Goal: Task Accomplishment & Management: Manage account settings

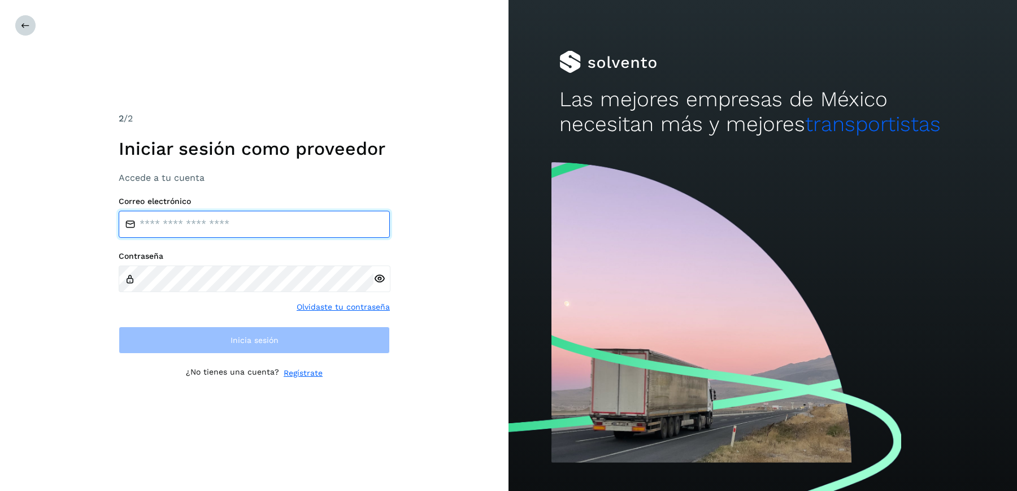
type input "**********"
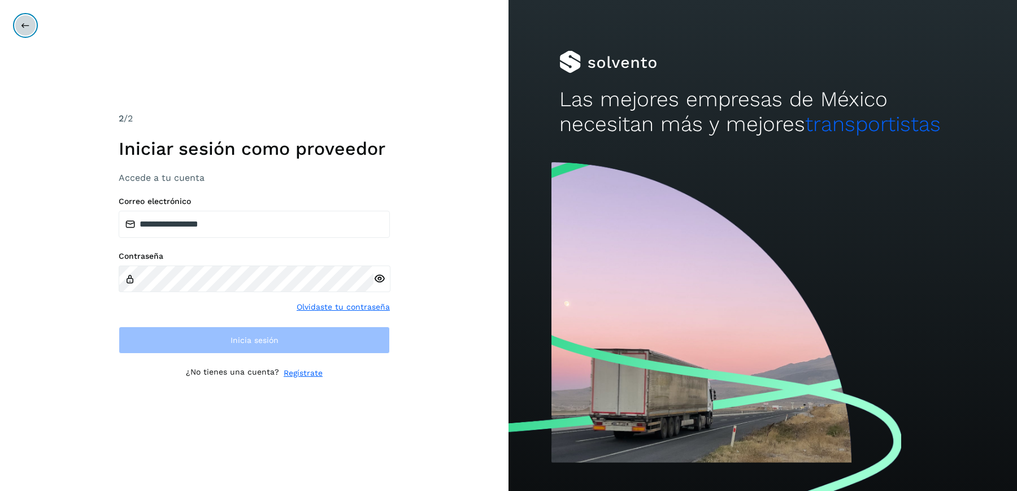
click at [20, 31] on button at bounding box center [25, 25] width 21 height 21
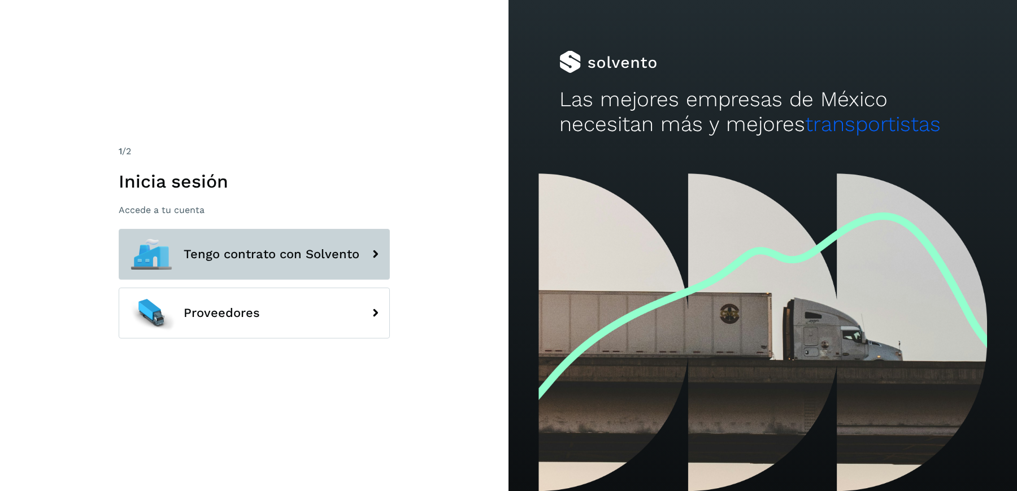
click at [248, 245] on button "Tengo contrato con Solvento" at bounding box center [254, 254] width 271 height 51
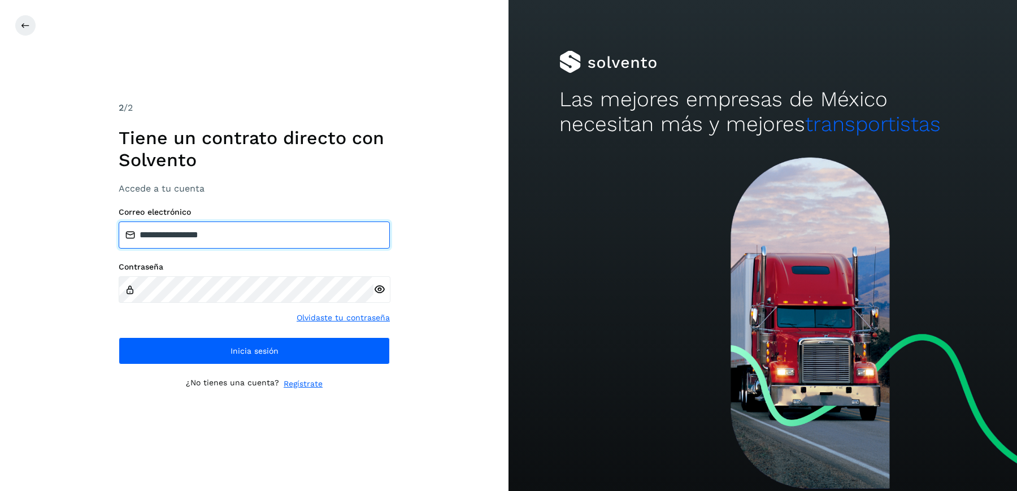
drag, startPoint x: 246, startPoint y: 234, endPoint x: 38, endPoint y: 209, distance: 210.0
click at [40, 211] on div "**********" at bounding box center [254, 245] width 509 height 491
paste input "**********"
type input "**********"
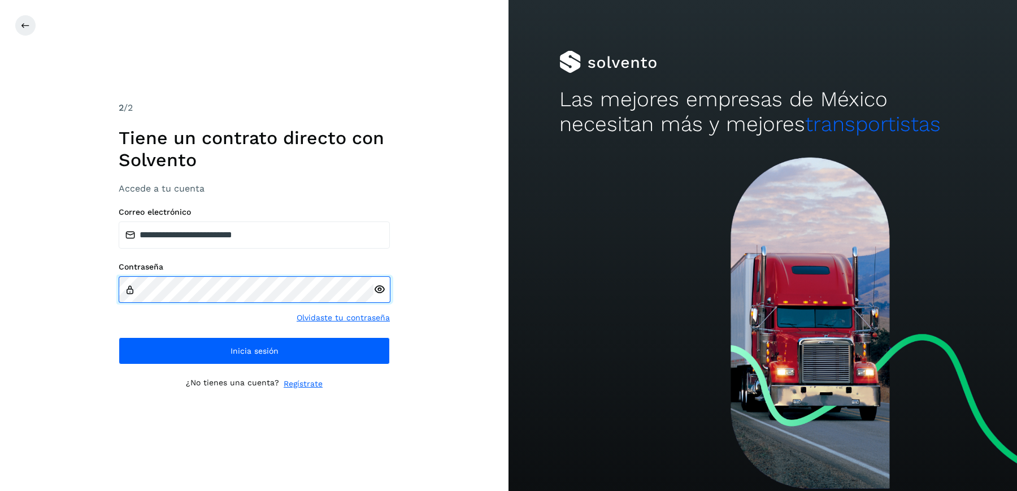
click at [76, 291] on div "**********" at bounding box center [254, 245] width 509 height 491
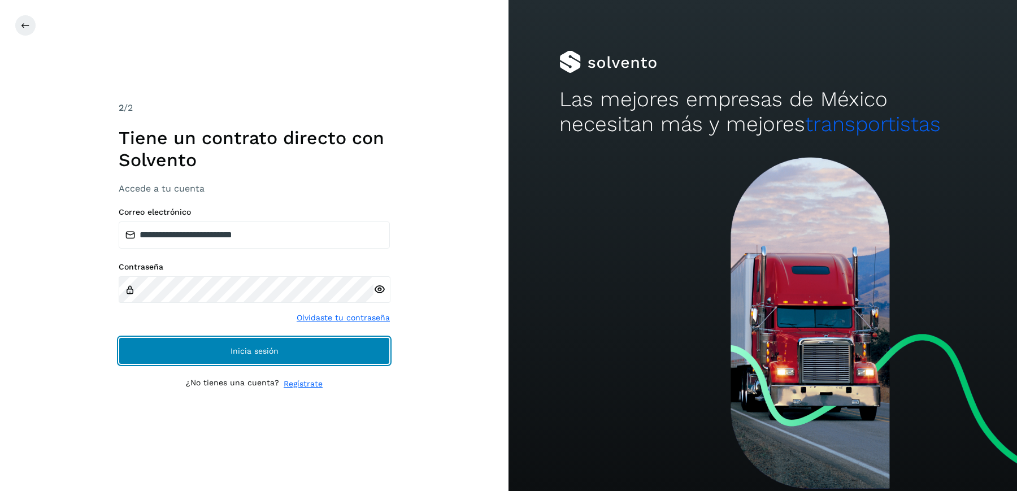
click at [209, 354] on button "Inicia sesión" at bounding box center [254, 350] width 271 height 27
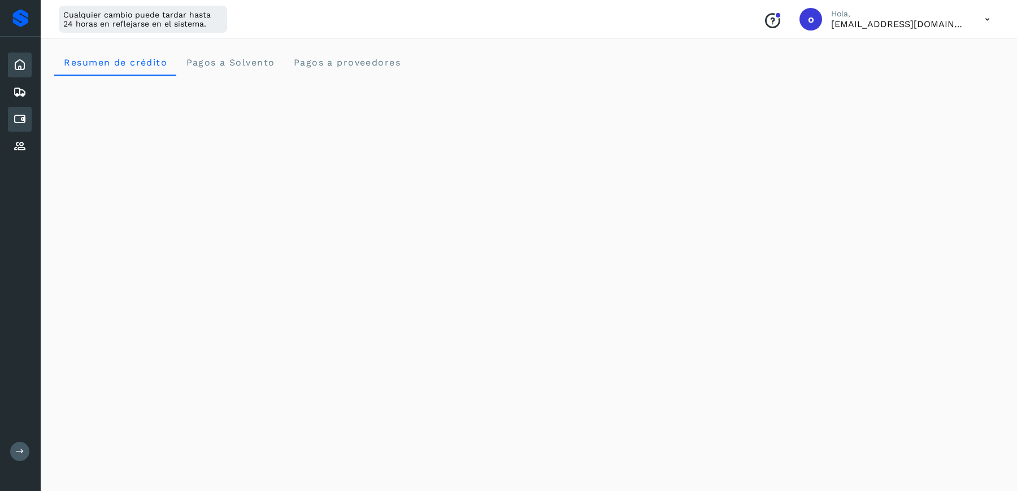
click at [23, 119] on icon at bounding box center [20, 119] width 14 height 14
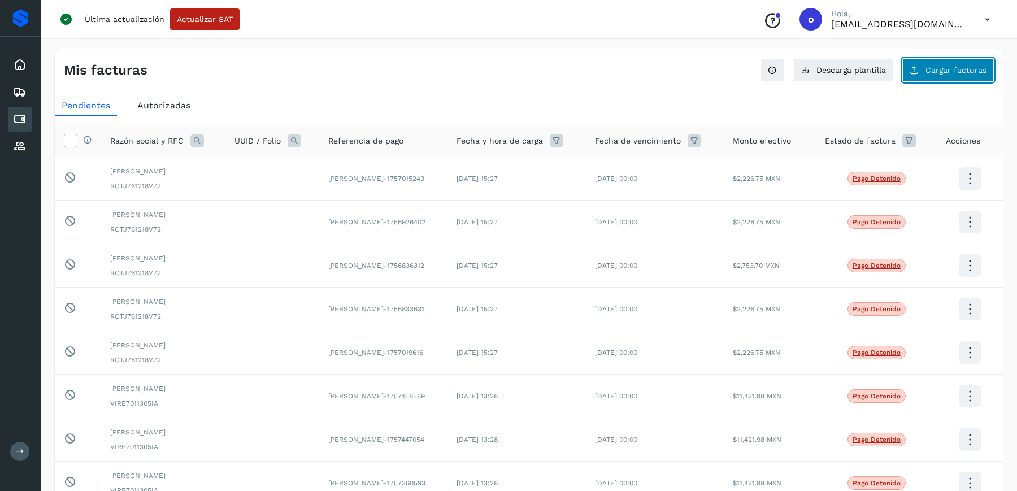
click at [923, 70] on button "Cargar facturas" at bounding box center [949, 70] width 92 height 24
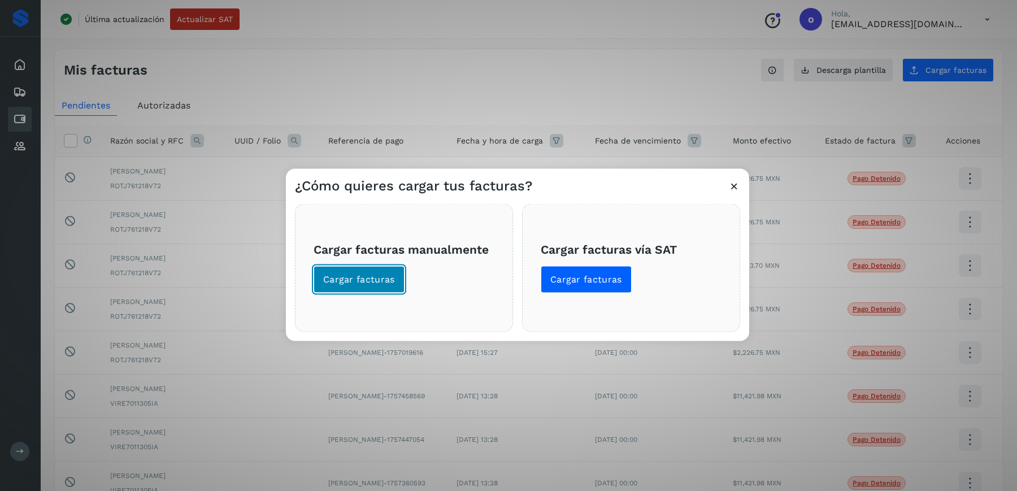
click at [385, 281] on span "Cargar facturas" at bounding box center [359, 279] width 72 height 12
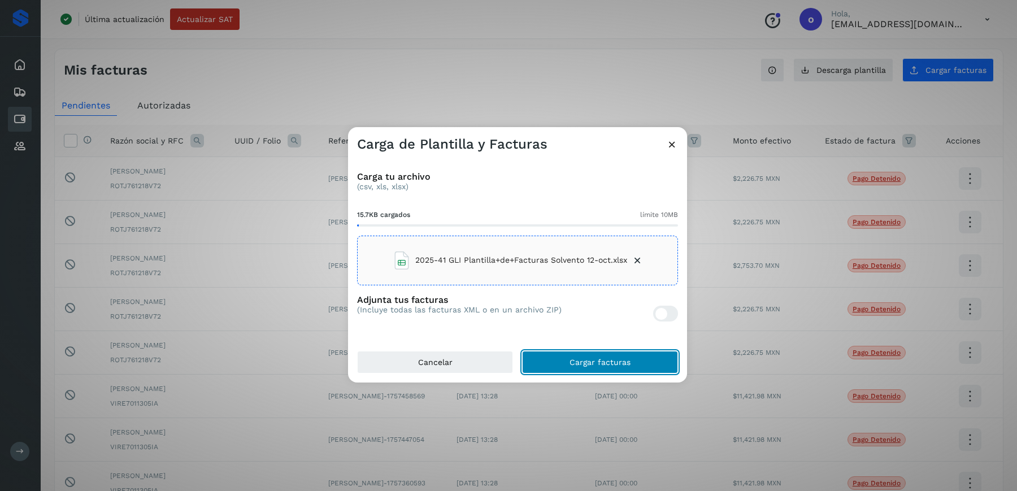
click at [603, 363] on span "Cargar facturas" at bounding box center [600, 362] width 61 height 8
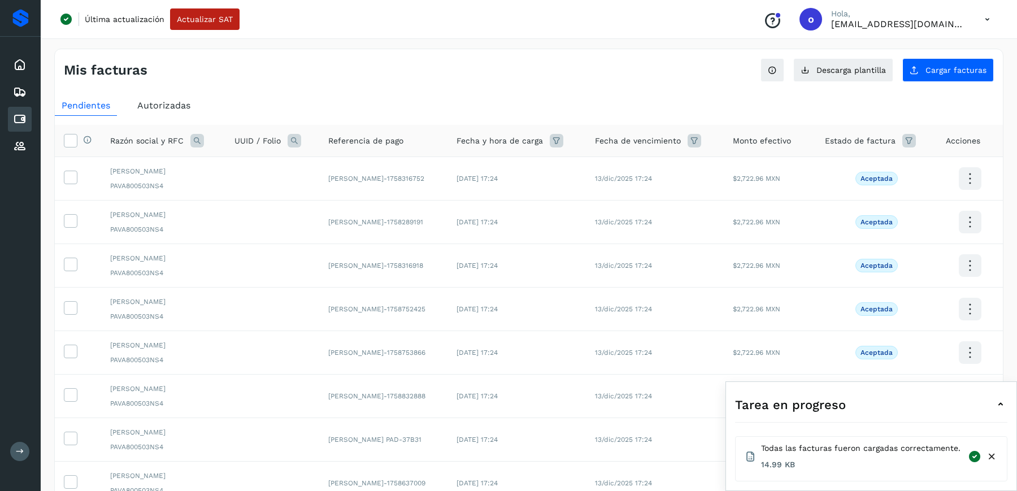
click at [1003, 402] on icon at bounding box center [1001, 405] width 14 height 14
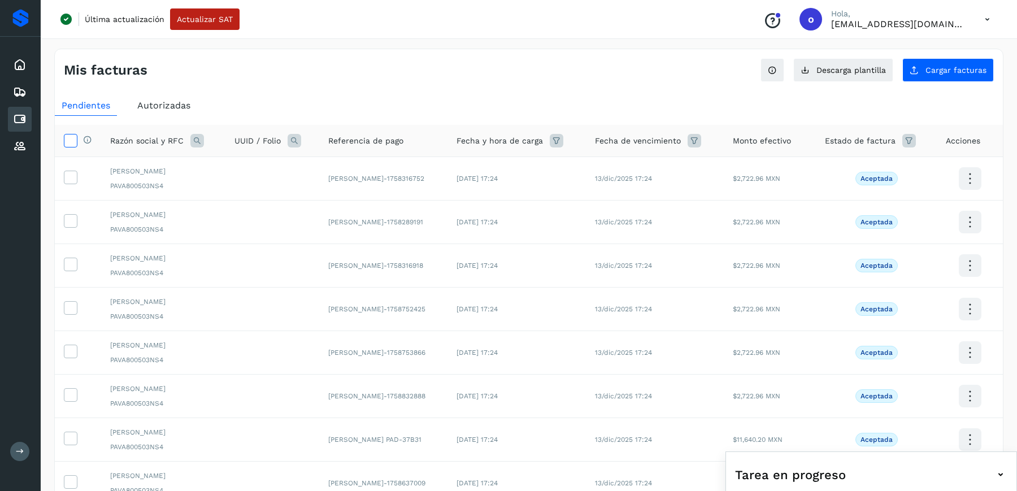
click at [74, 142] on icon at bounding box center [70, 140] width 12 height 12
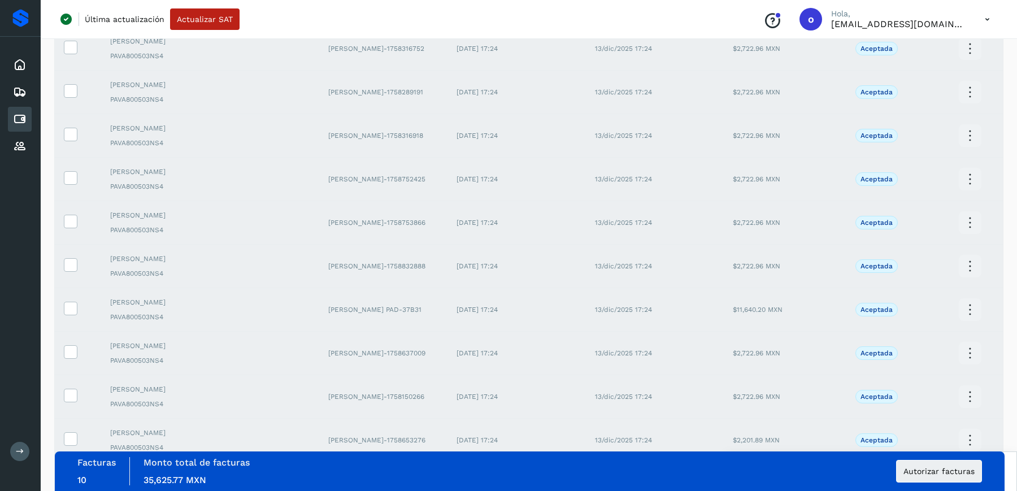
scroll to position [193, 0]
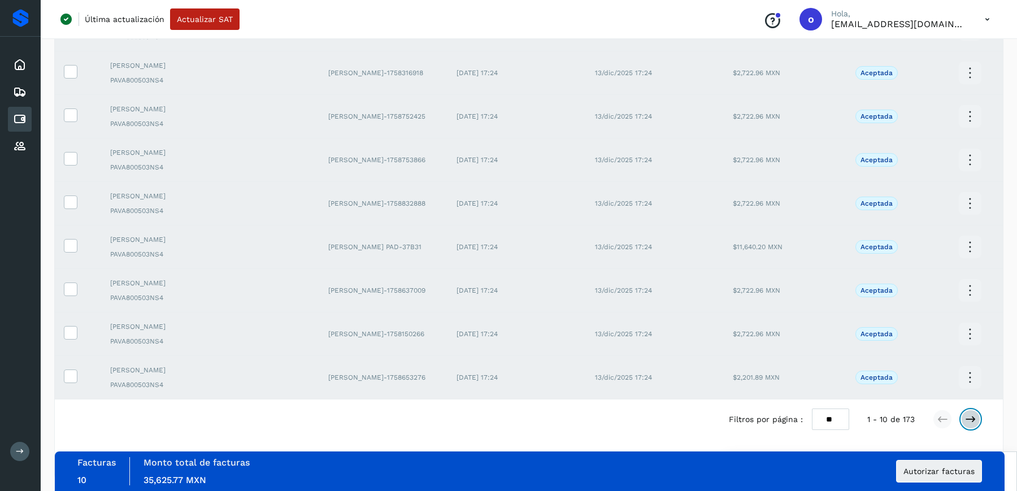
click at [973, 416] on icon at bounding box center [970, 419] width 11 height 11
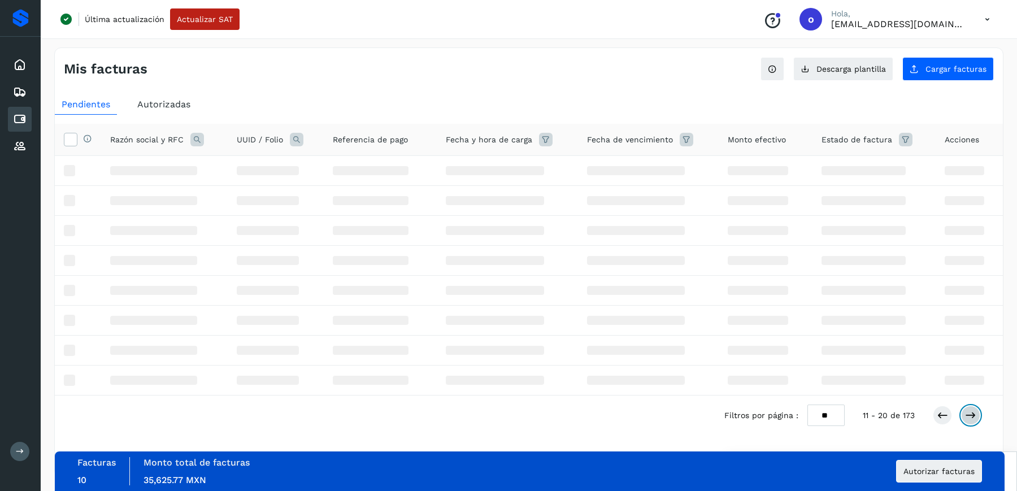
scroll to position [0, 0]
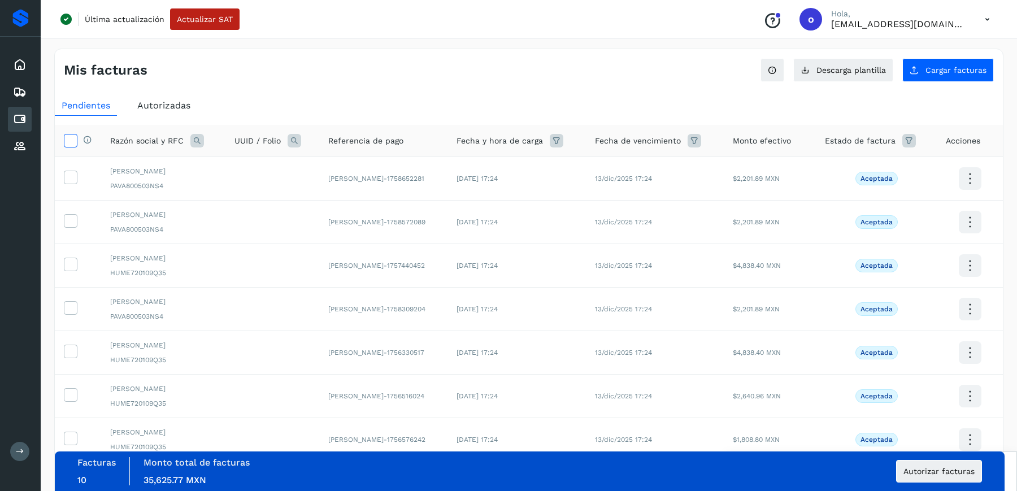
click at [69, 139] on icon at bounding box center [70, 140] width 12 height 12
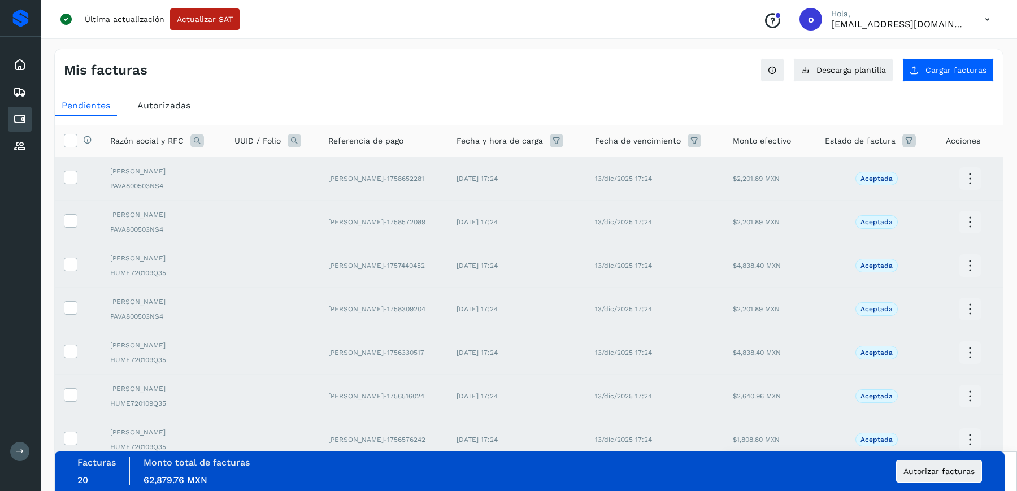
scroll to position [193, 0]
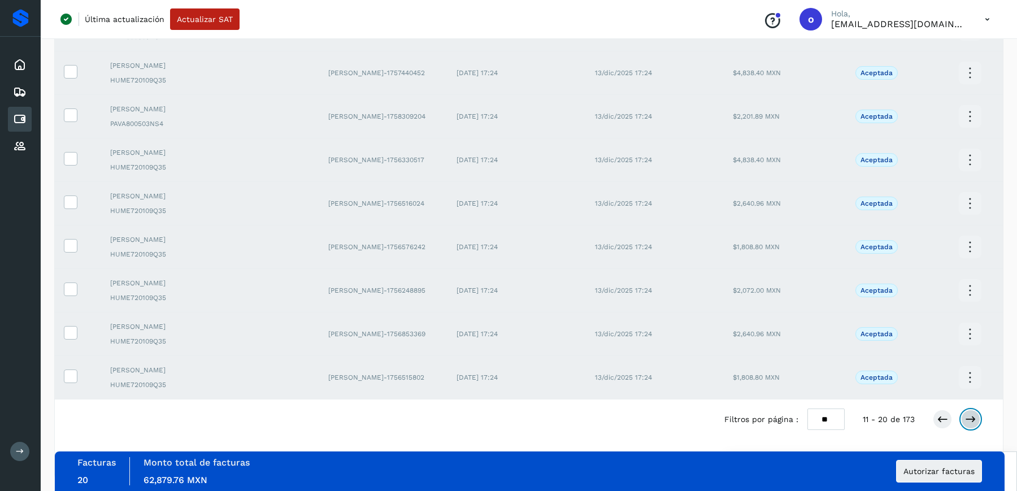
click at [969, 416] on icon at bounding box center [970, 419] width 11 height 11
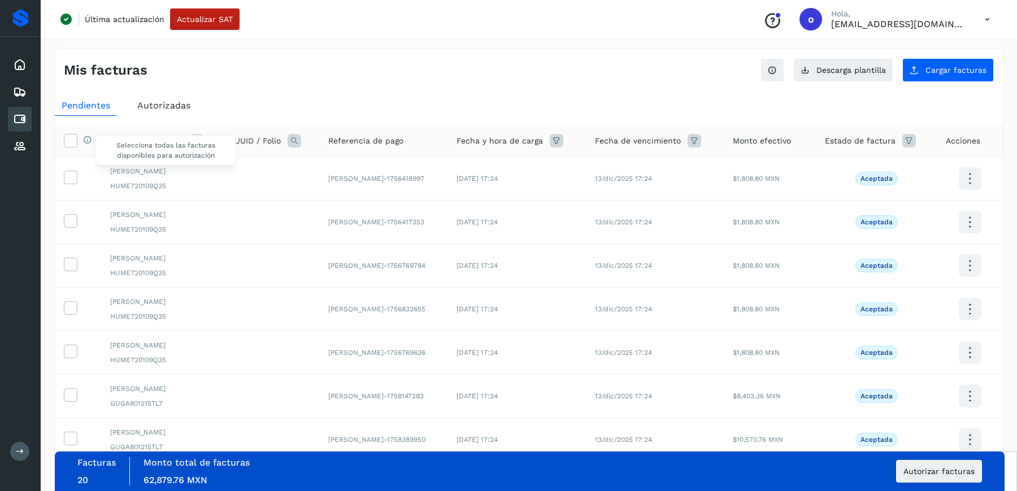
click at [77, 142] on div "Selecciona todas las facturas disponibles para autorización" at bounding box center [84, 141] width 15 height 12
click at [72, 141] on icon at bounding box center [70, 140] width 12 height 12
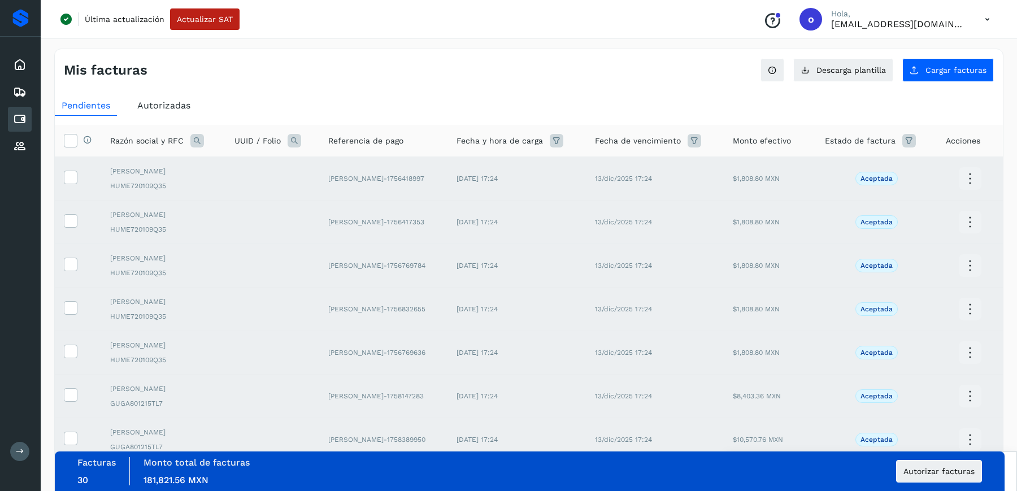
scroll to position [193, 0]
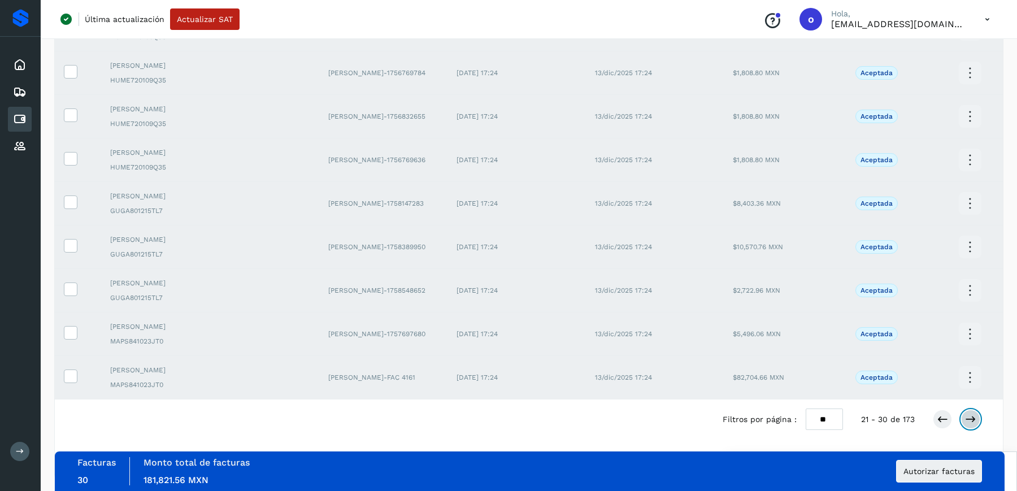
click at [974, 414] on icon at bounding box center [970, 419] width 11 height 11
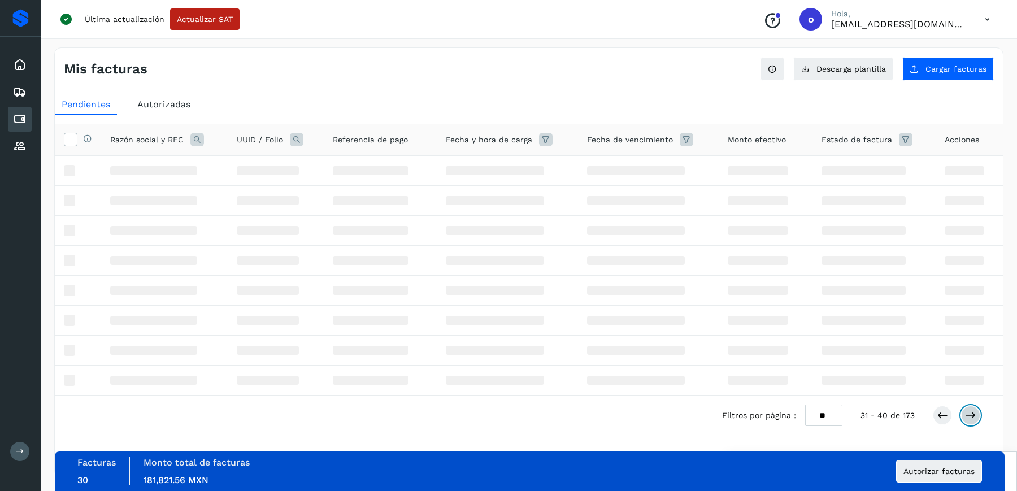
scroll to position [0, 0]
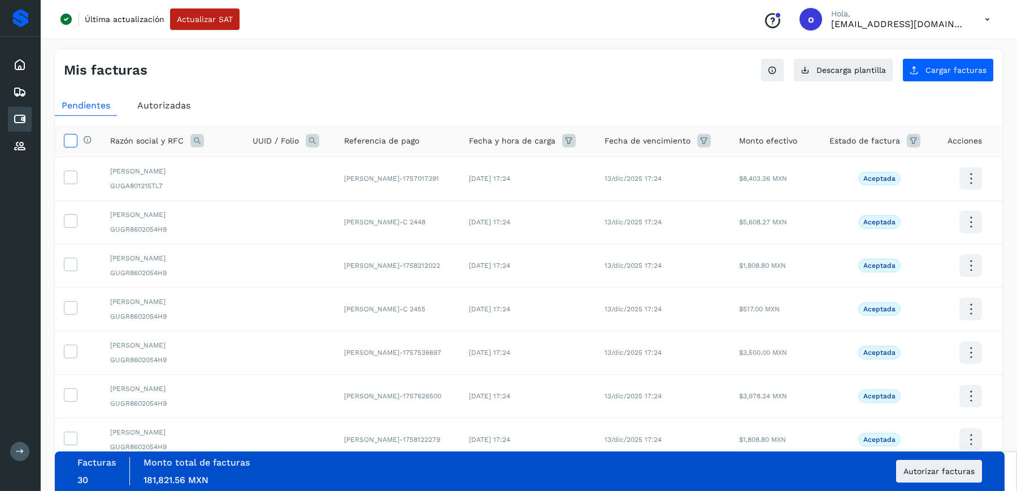
click at [74, 141] on icon at bounding box center [70, 140] width 12 height 12
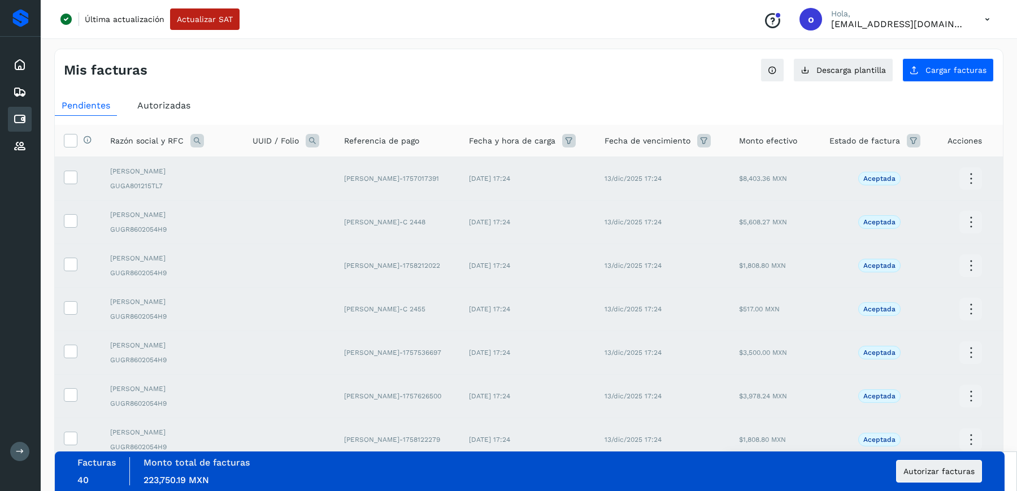
scroll to position [193, 0]
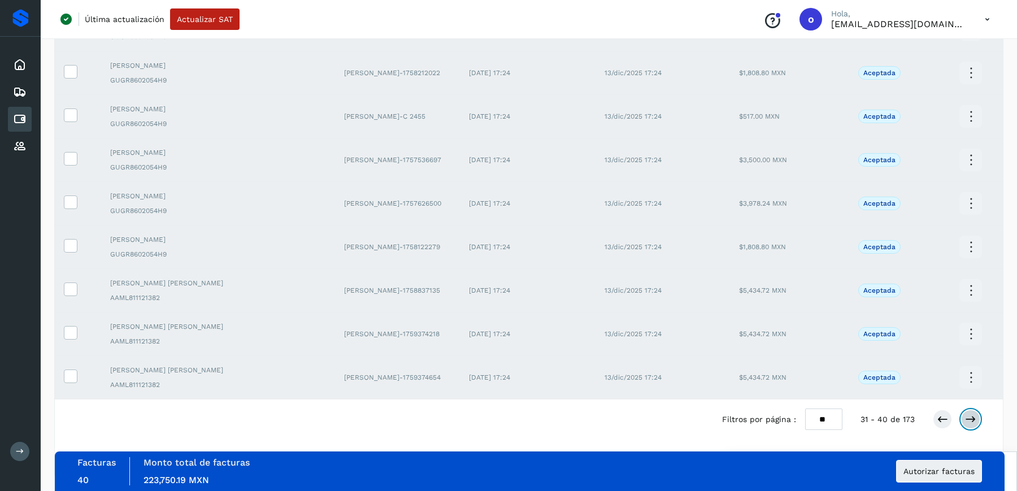
click at [973, 415] on icon at bounding box center [970, 419] width 11 height 11
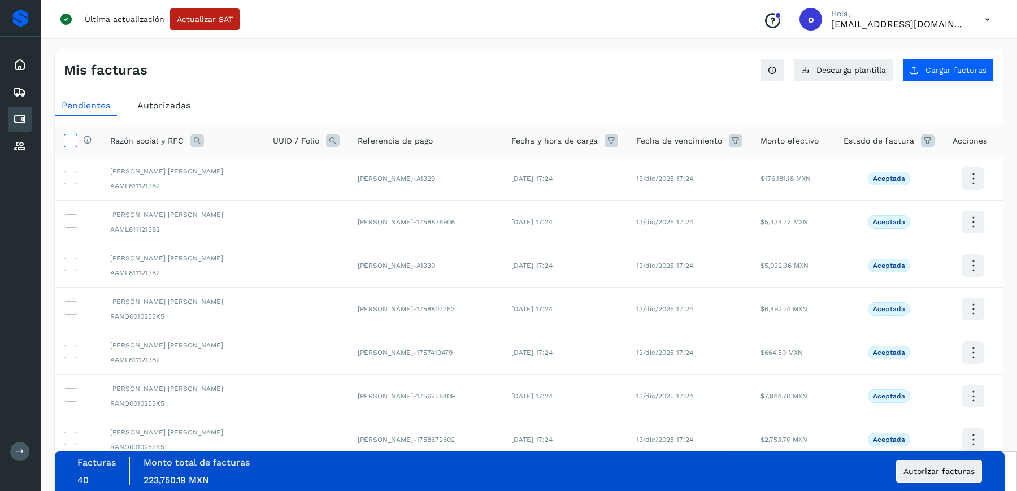
click at [72, 141] on icon at bounding box center [70, 140] width 12 height 12
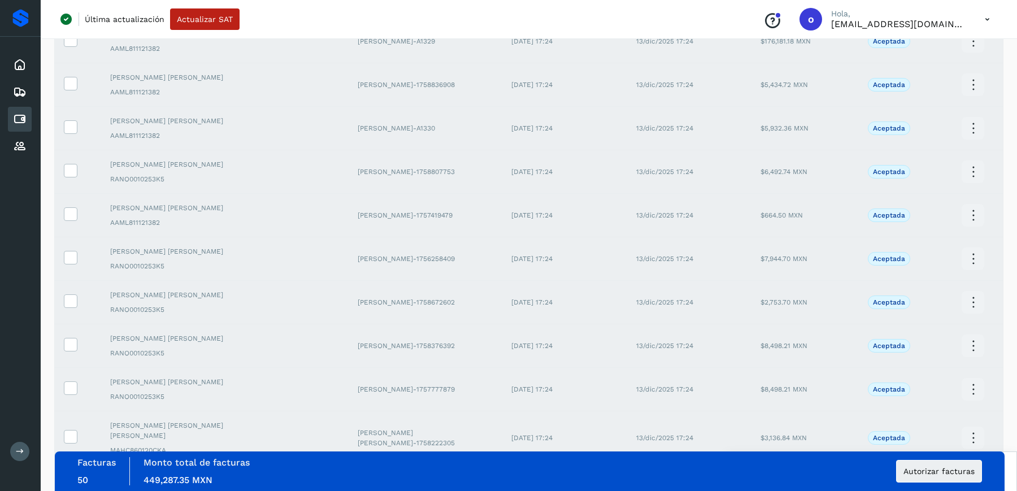
scroll to position [193, 0]
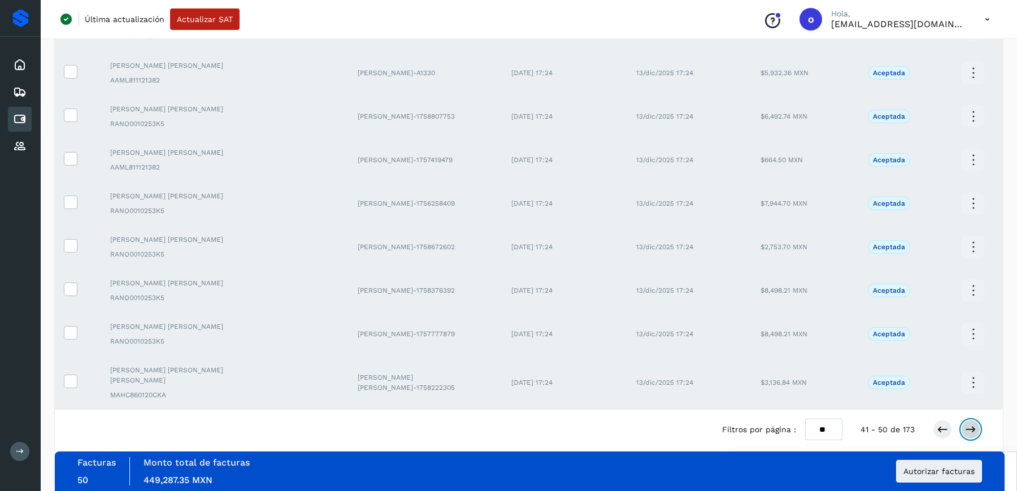
click at [972, 424] on icon at bounding box center [970, 429] width 11 height 11
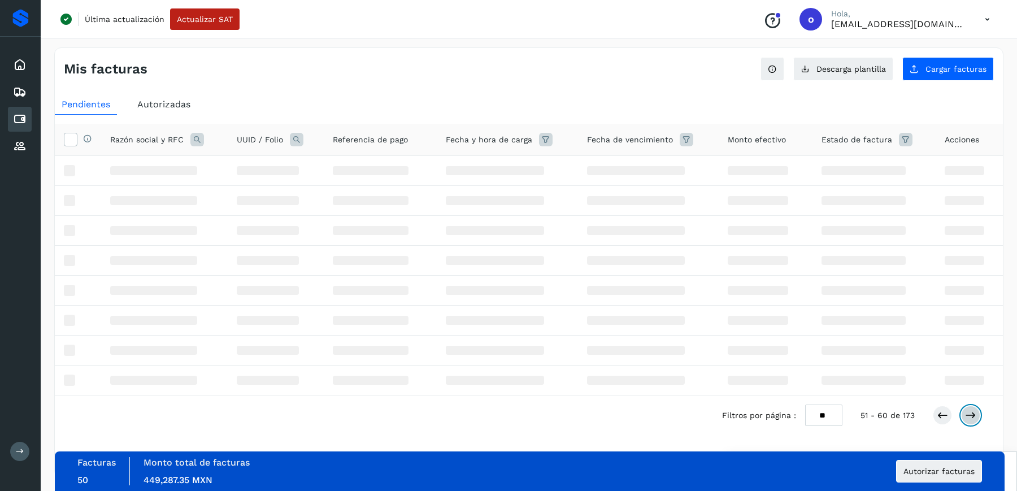
scroll to position [0, 0]
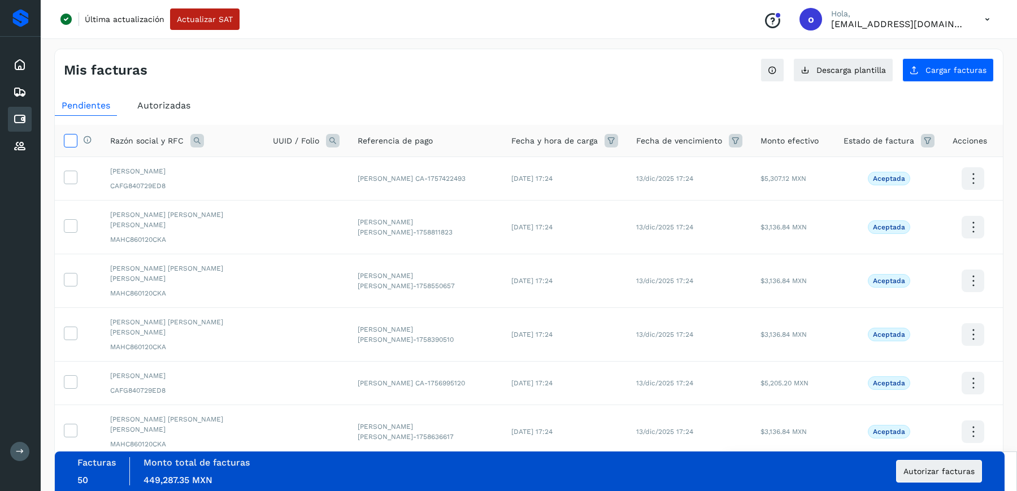
click at [71, 137] on icon at bounding box center [70, 140] width 12 height 12
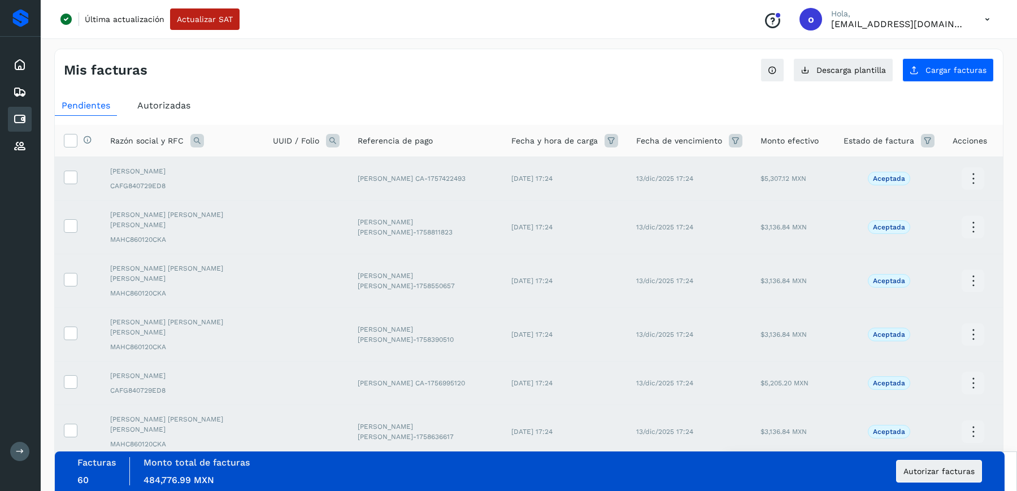
scroll to position [193, 0]
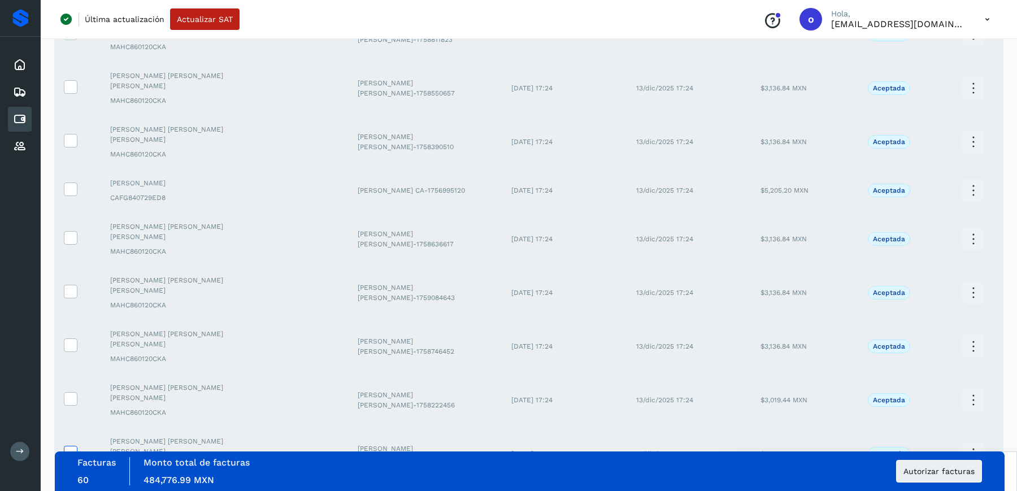
click at [68, 446] on icon at bounding box center [70, 452] width 12 height 12
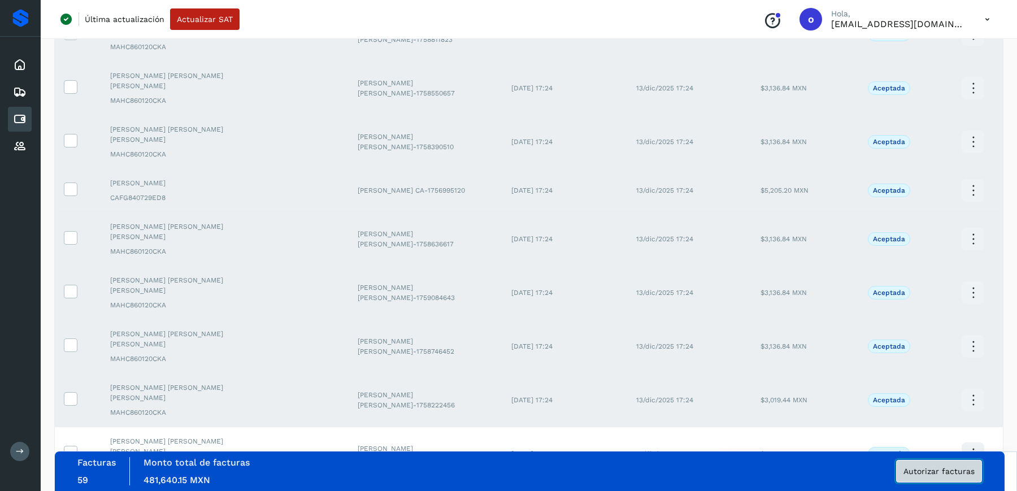
click at [935, 469] on span "Autorizar facturas" at bounding box center [939, 471] width 71 height 8
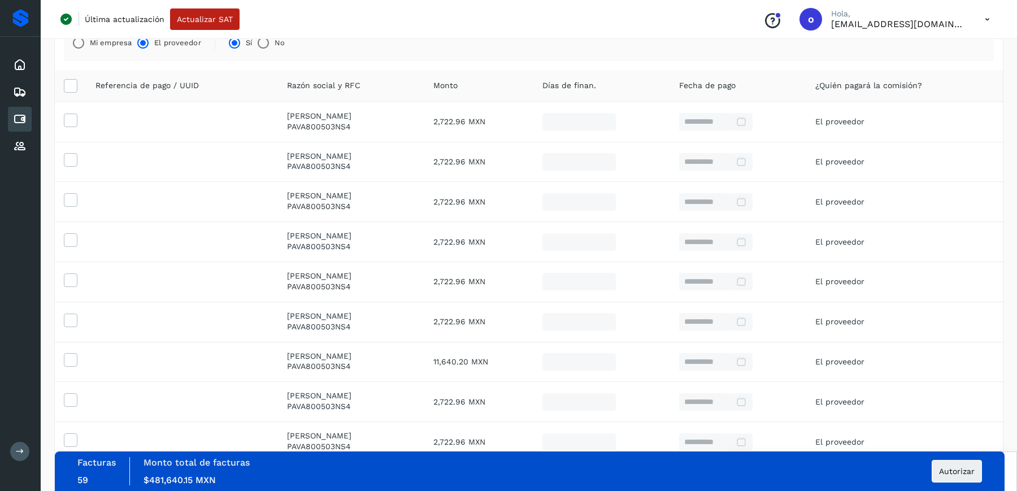
scroll to position [267, 0]
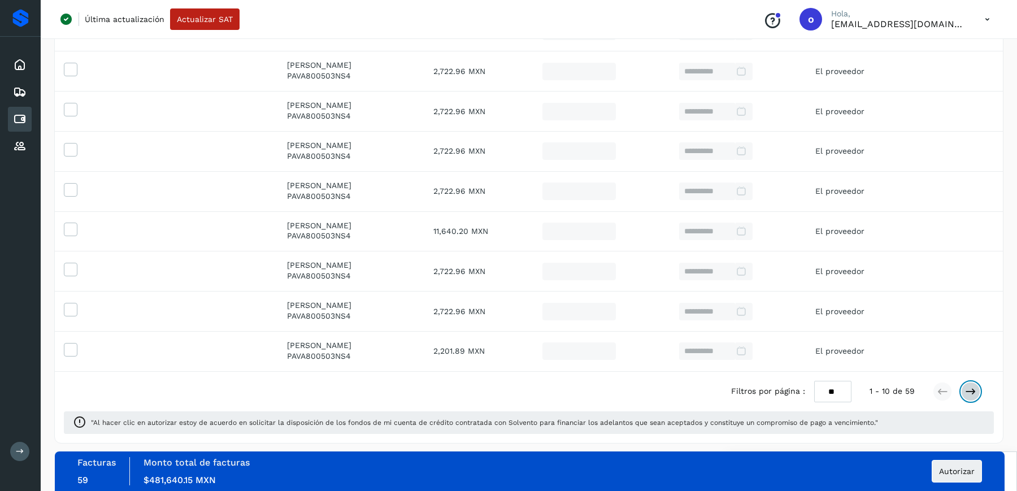
click at [973, 388] on icon at bounding box center [970, 391] width 11 height 11
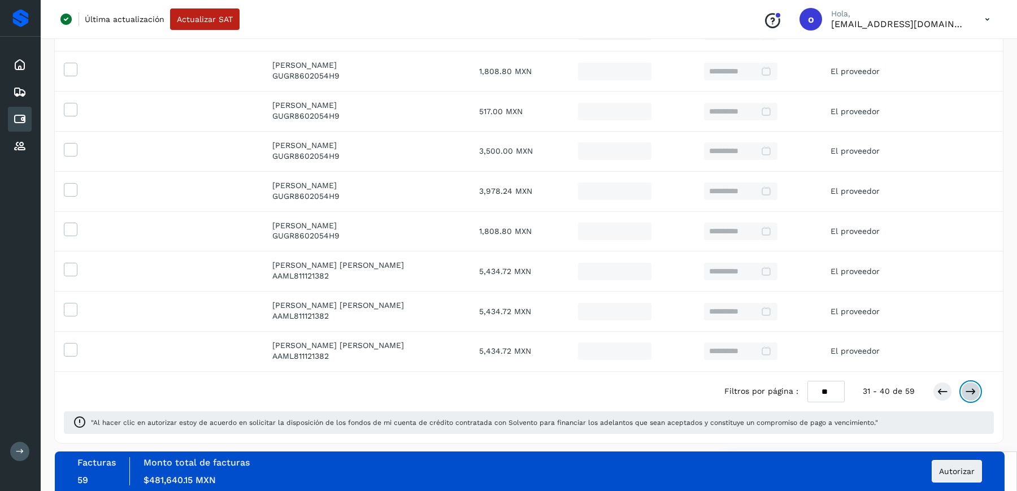
click at [973, 388] on icon at bounding box center [970, 391] width 11 height 11
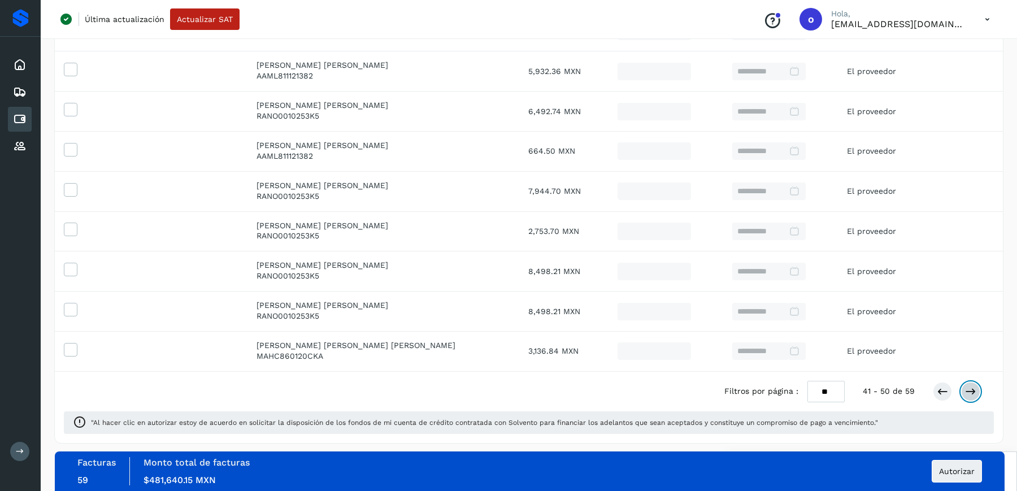
click at [973, 388] on icon at bounding box center [970, 391] width 11 height 11
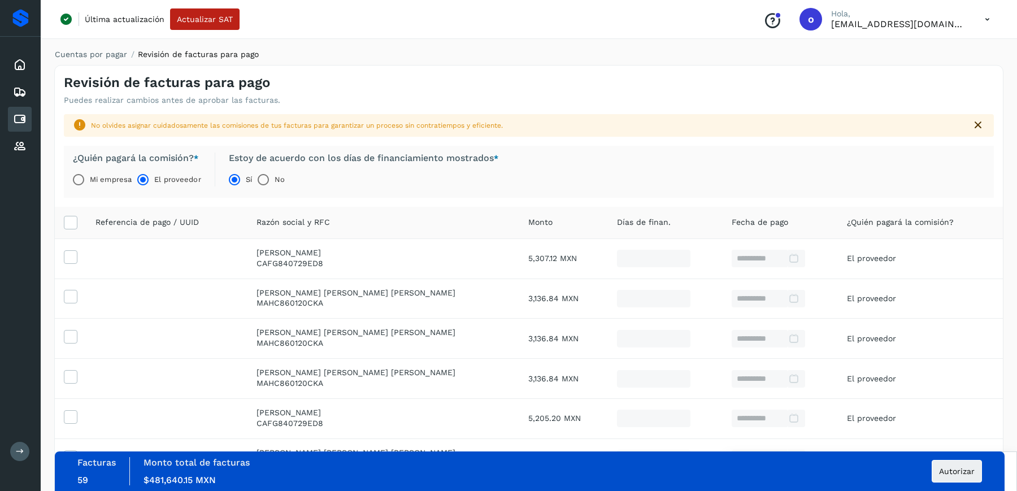
scroll to position [15, 0]
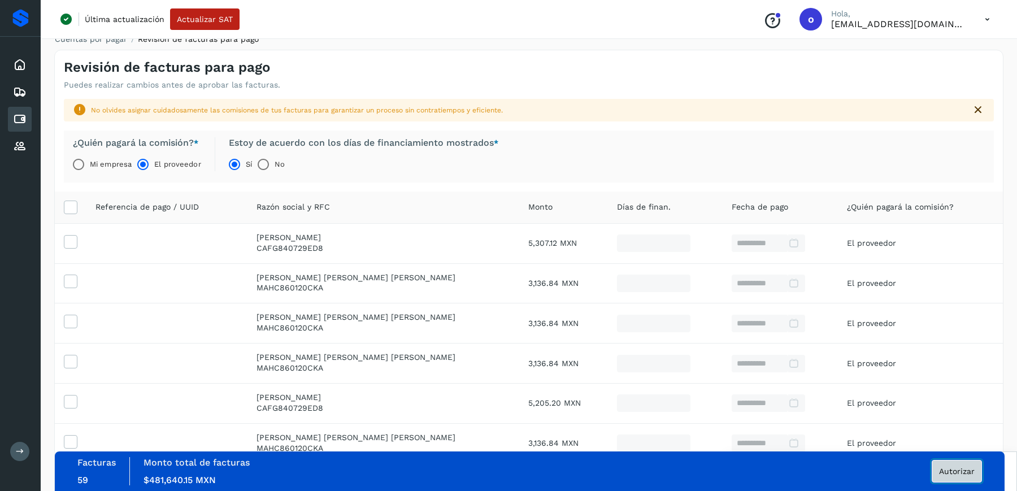
click at [942, 473] on span "Autorizar" at bounding box center [957, 471] width 36 height 8
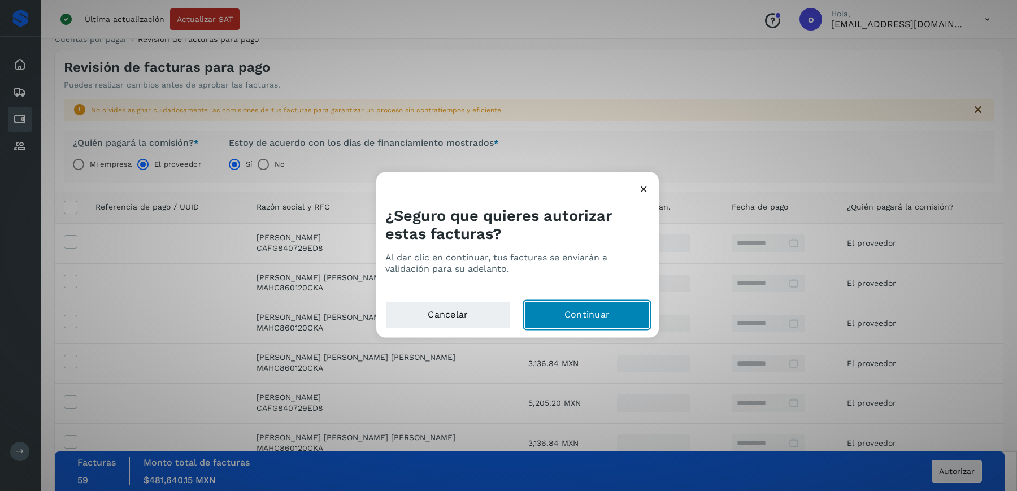
click at [608, 321] on button "Continuar" at bounding box center [587, 314] width 125 height 27
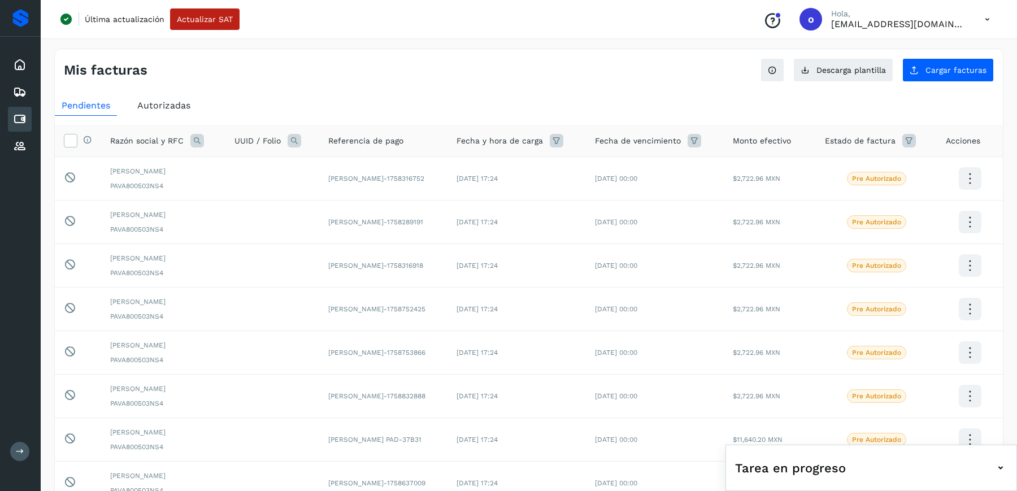
click at [909, 140] on icon at bounding box center [910, 141] width 14 height 14
click at [858, 167] on input "text" at bounding box center [825, 168] width 122 height 18
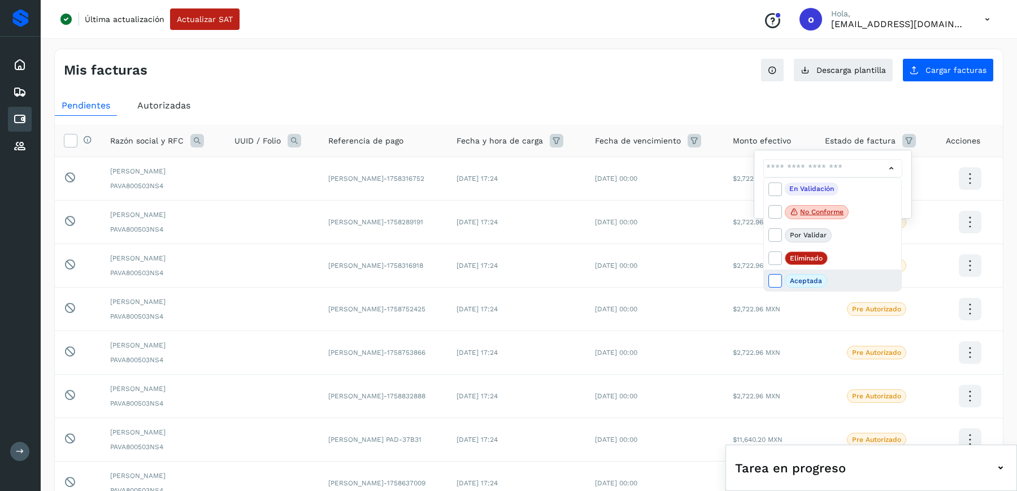
click at [775, 278] on icon at bounding box center [774, 280] width 11 height 11
type input "**********"
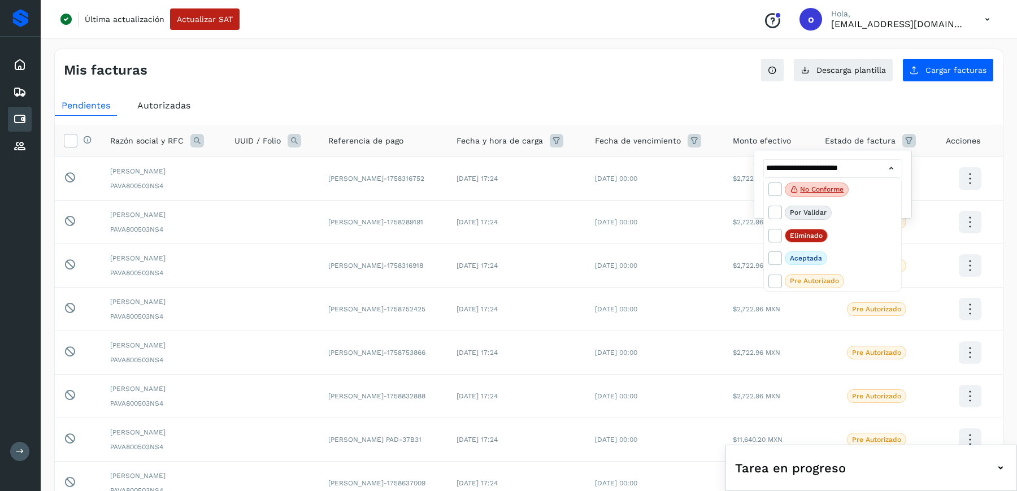
click at [685, 98] on div at bounding box center [508, 245] width 1017 height 491
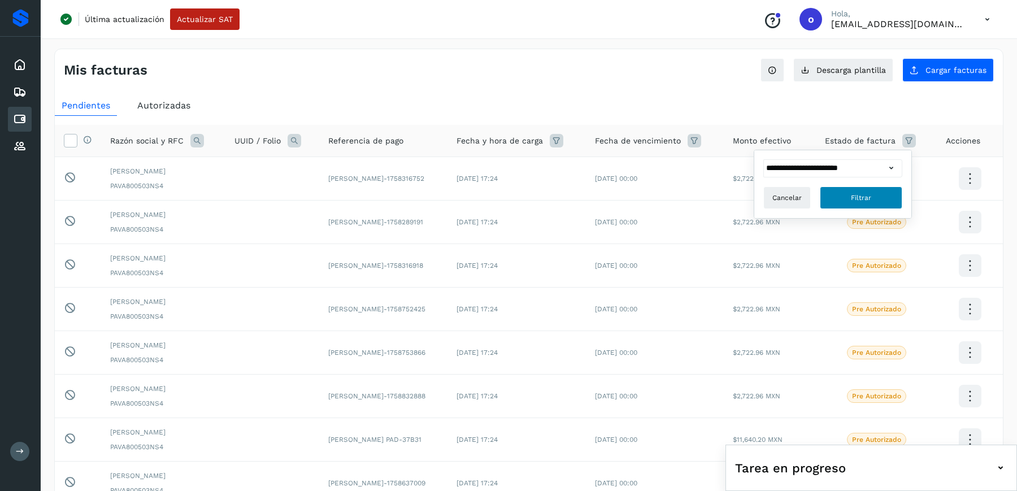
click at [831, 197] on button "Filtrar" at bounding box center [861, 198] width 83 height 23
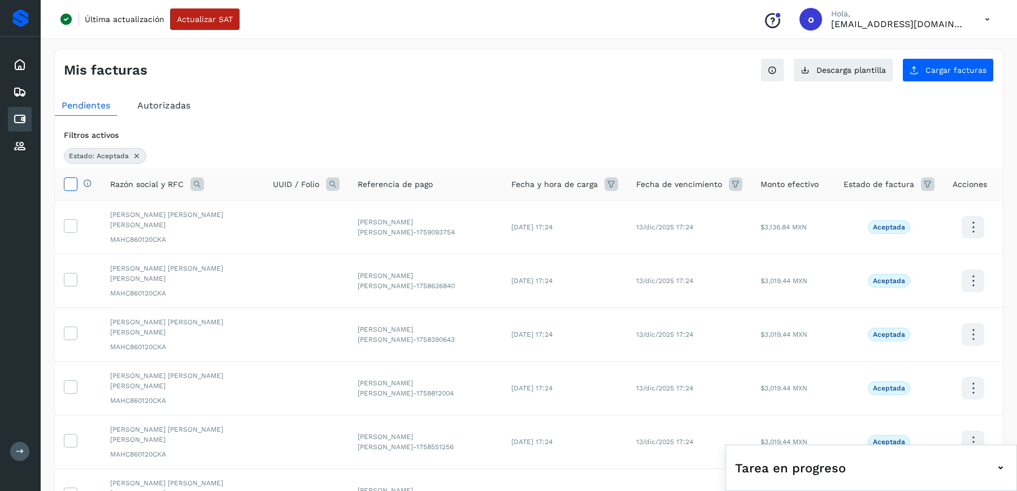
click at [71, 182] on icon at bounding box center [70, 183] width 12 height 12
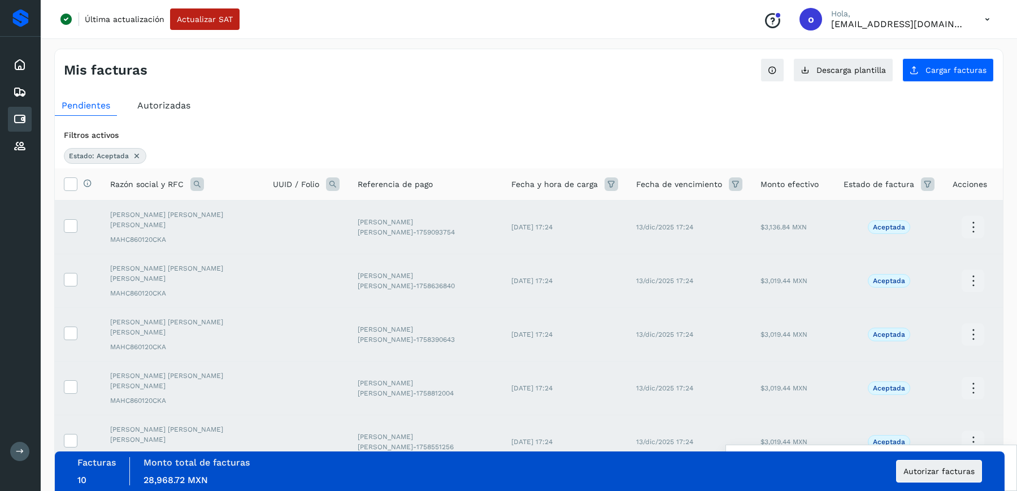
scroll to position [236, 0]
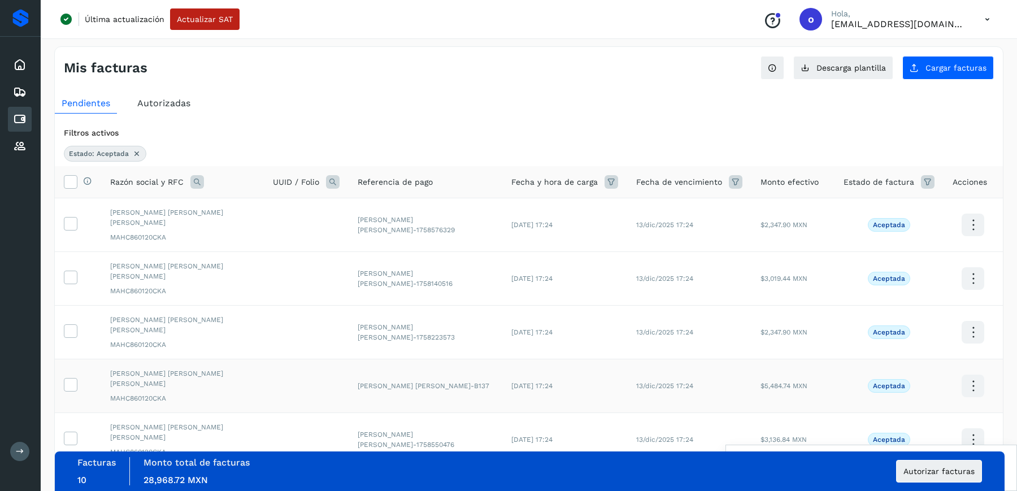
scroll to position [0, 0]
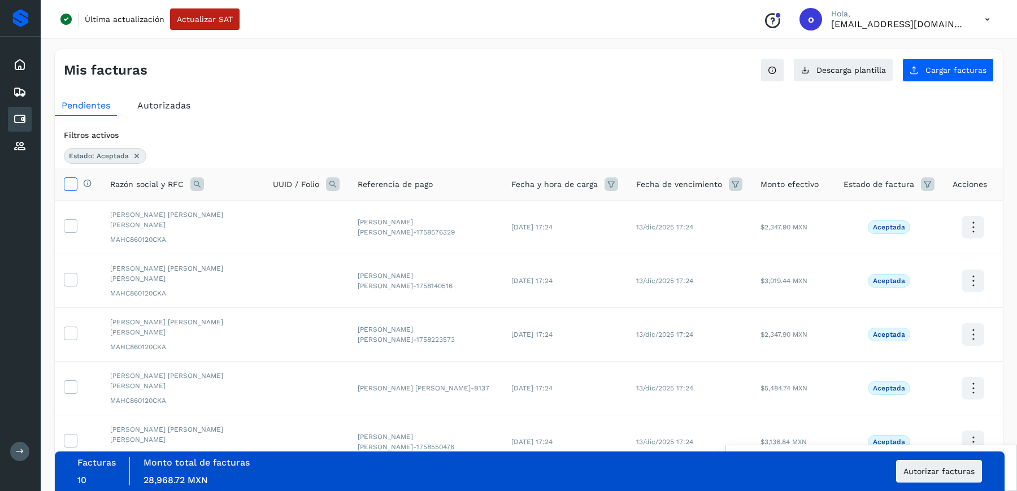
click at [72, 181] on icon at bounding box center [70, 183] width 12 height 12
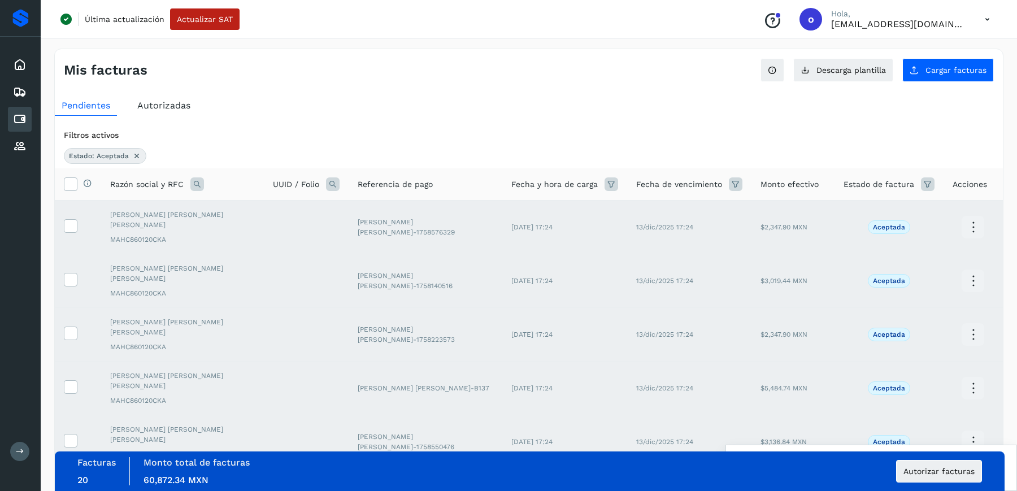
scroll to position [236, 0]
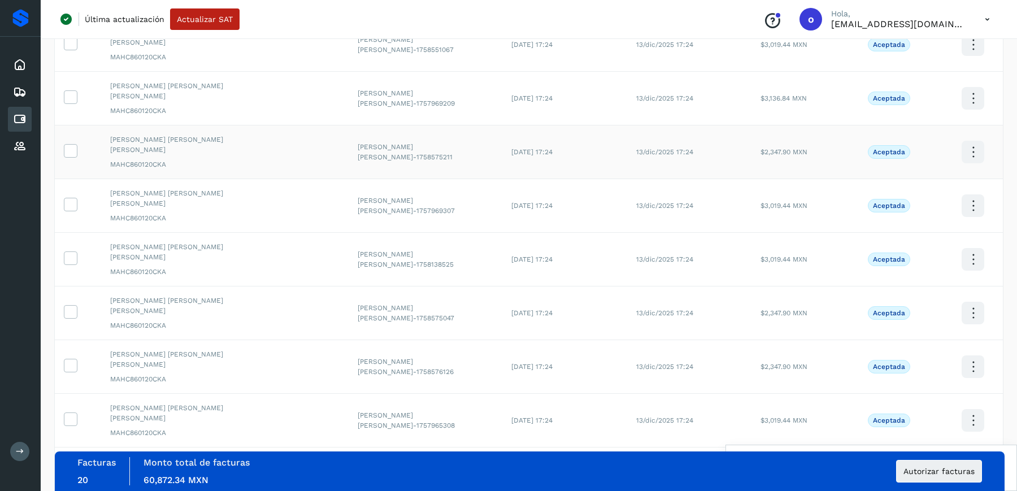
scroll to position [0, 0]
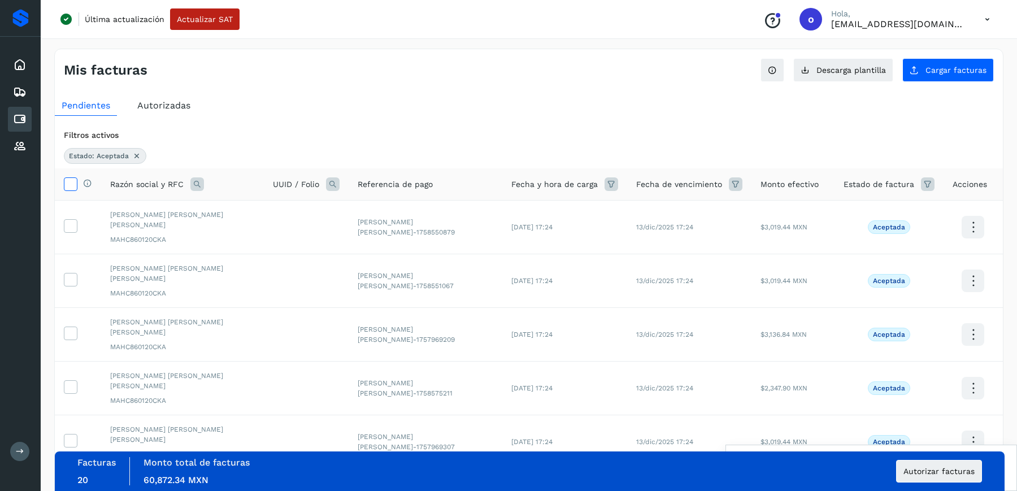
click at [72, 188] on icon at bounding box center [70, 183] width 12 height 12
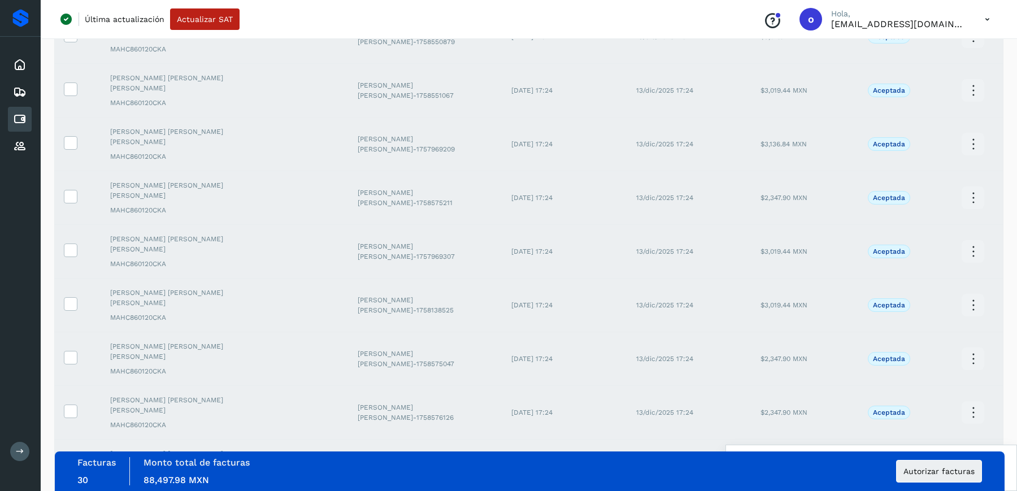
scroll to position [236, 0]
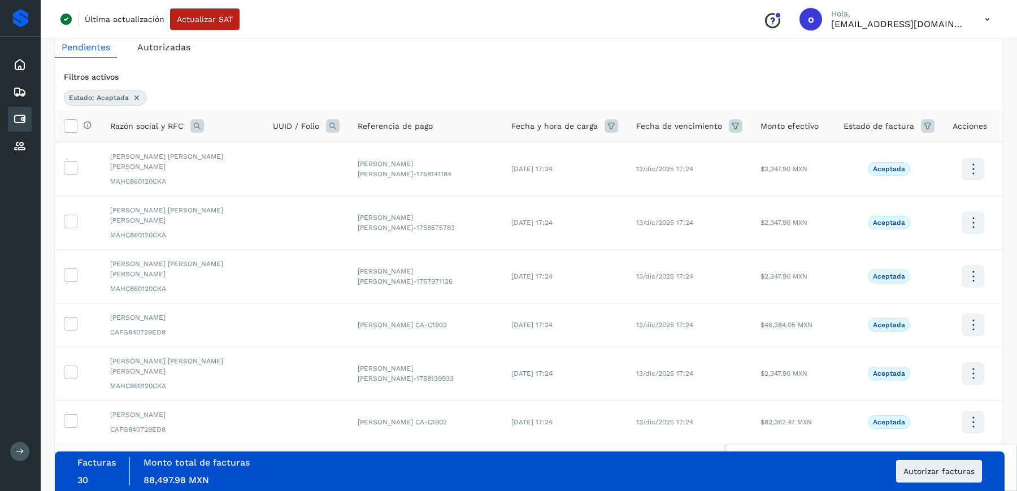
scroll to position [0, 0]
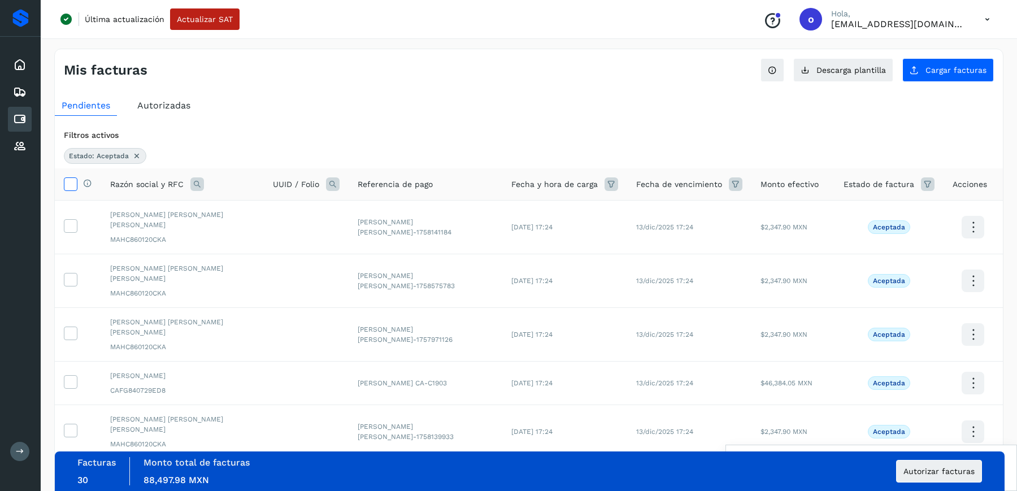
click at [72, 181] on icon at bounding box center [70, 183] width 12 height 12
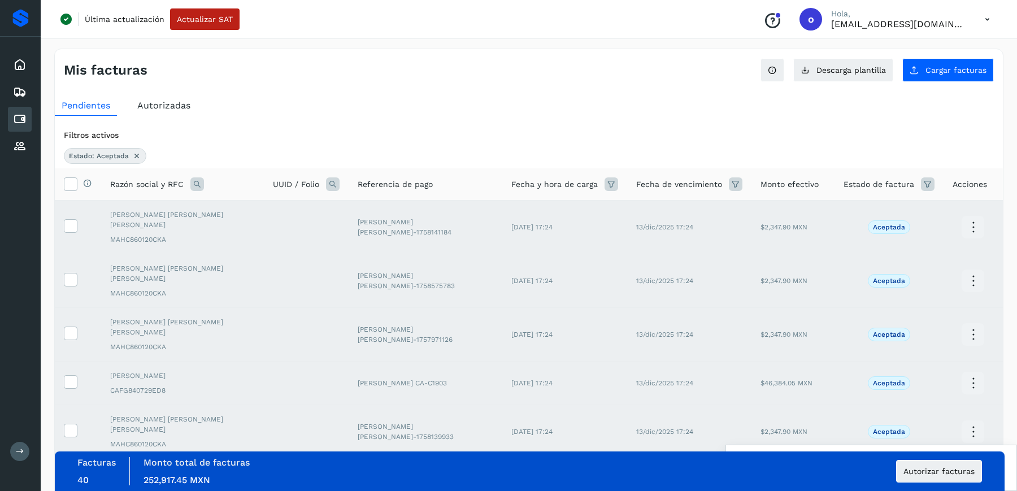
scroll to position [236, 0]
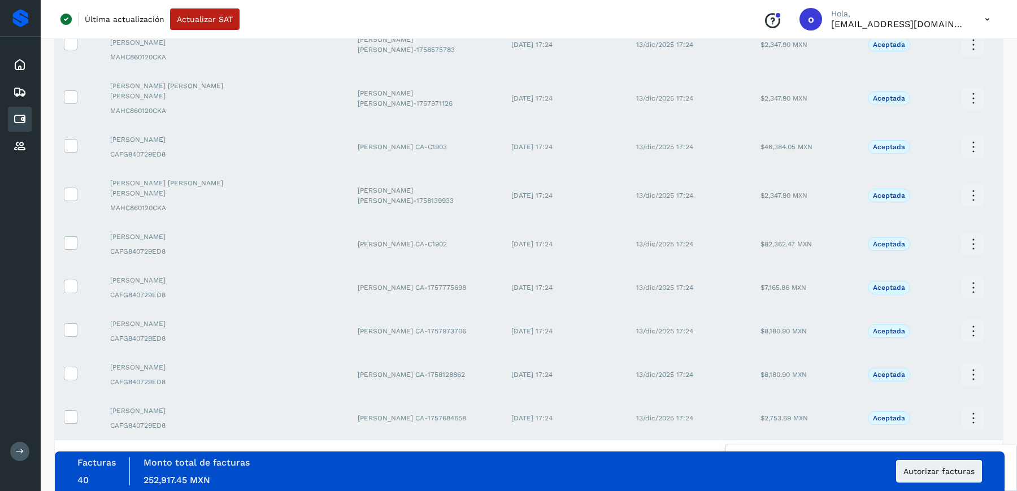
click at [976, 454] on icon at bounding box center [970, 459] width 11 height 11
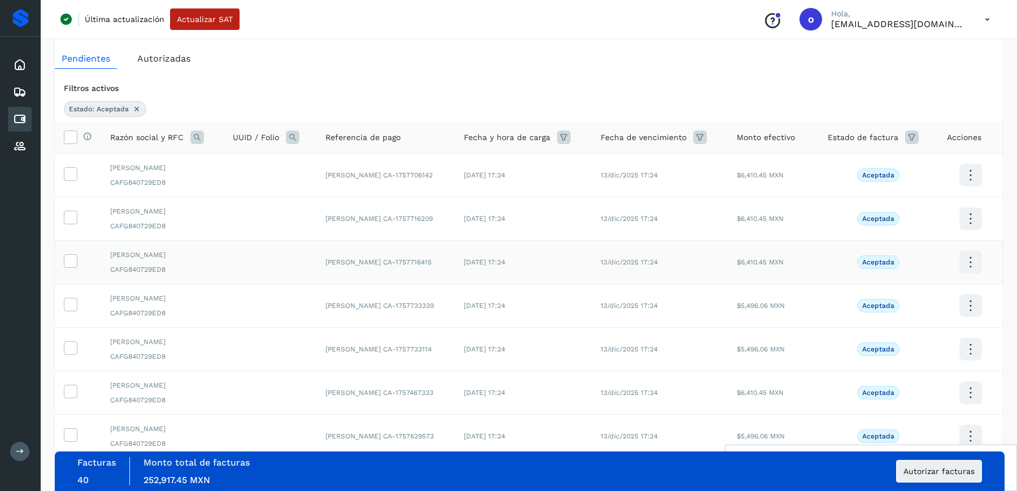
scroll to position [0, 0]
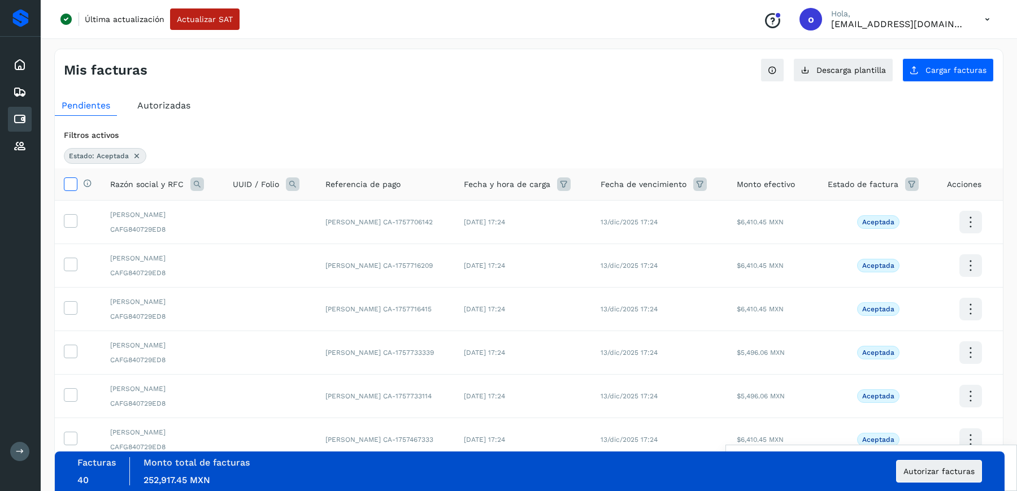
click at [70, 180] on icon at bounding box center [70, 183] width 12 height 12
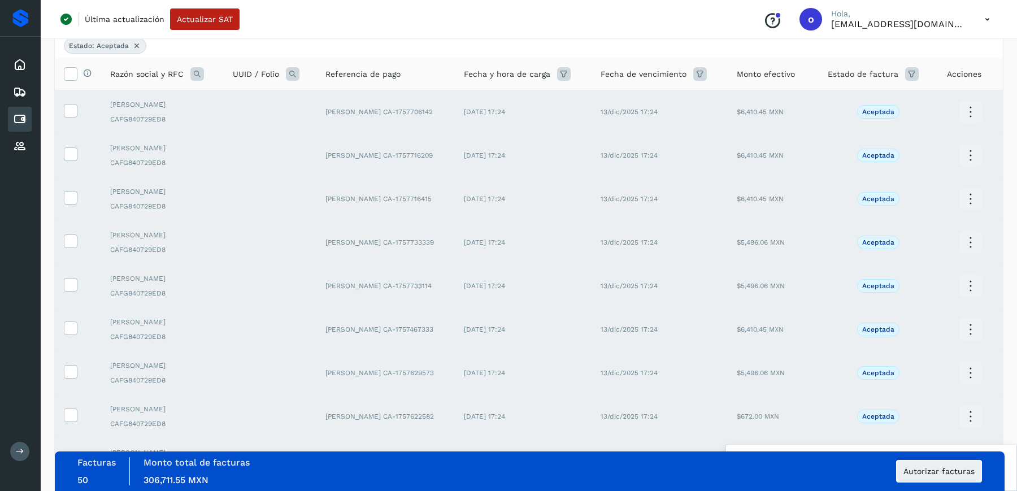
scroll to position [236, 0]
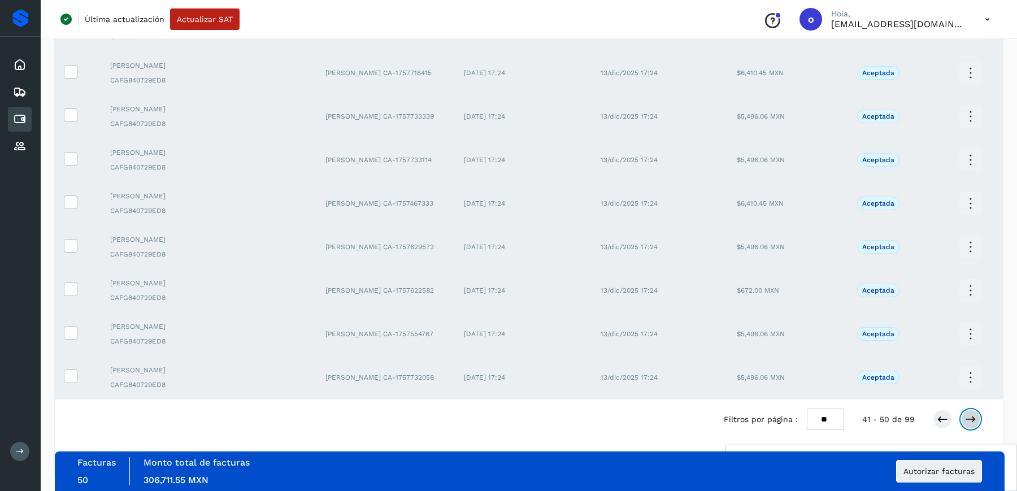
click at [971, 415] on icon at bounding box center [970, 419] width 11 height 11
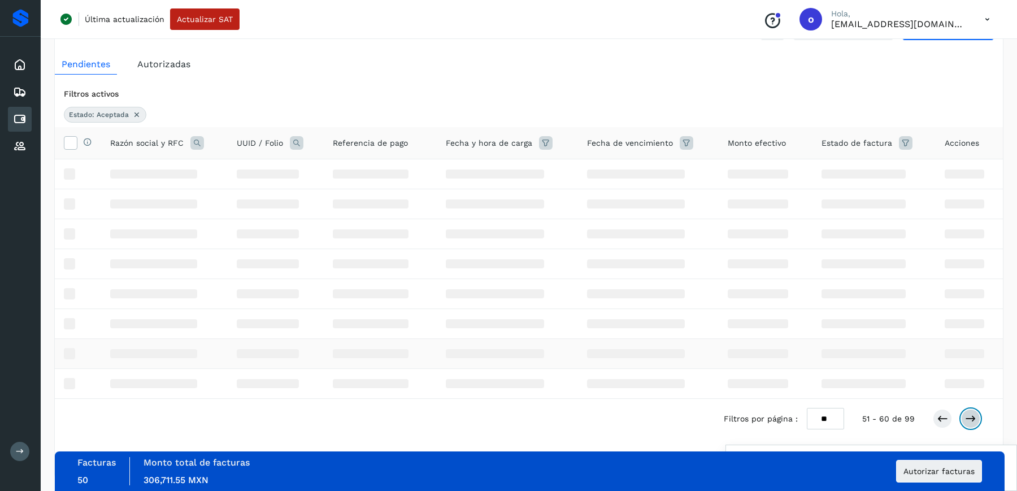
scroll to position [0, 0]
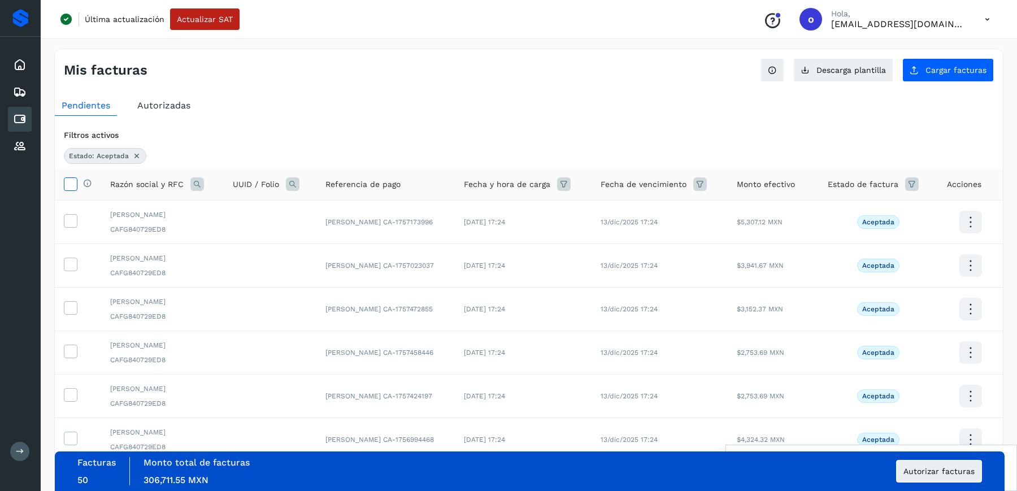
click at [70, 184] on icon at bounding box center [70, 183] width 12 height 12
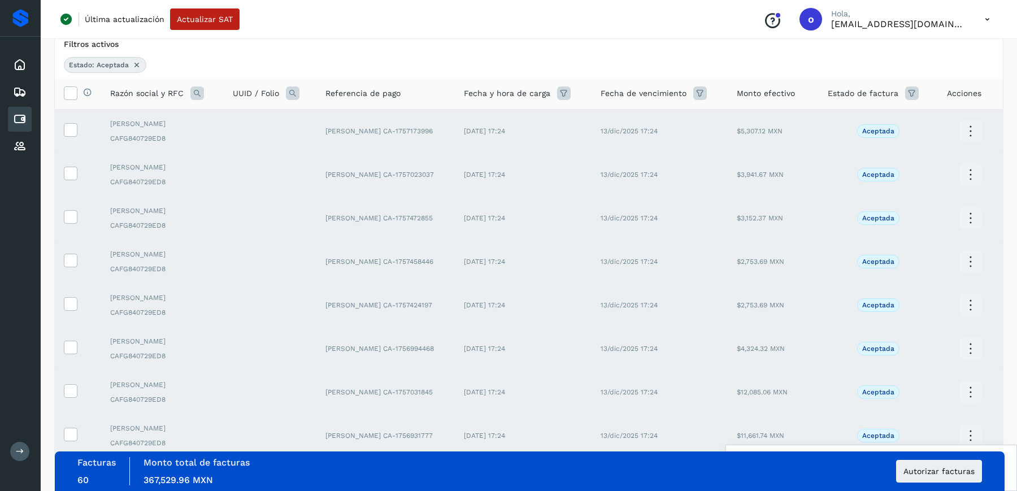
scroll to position [236, 0]
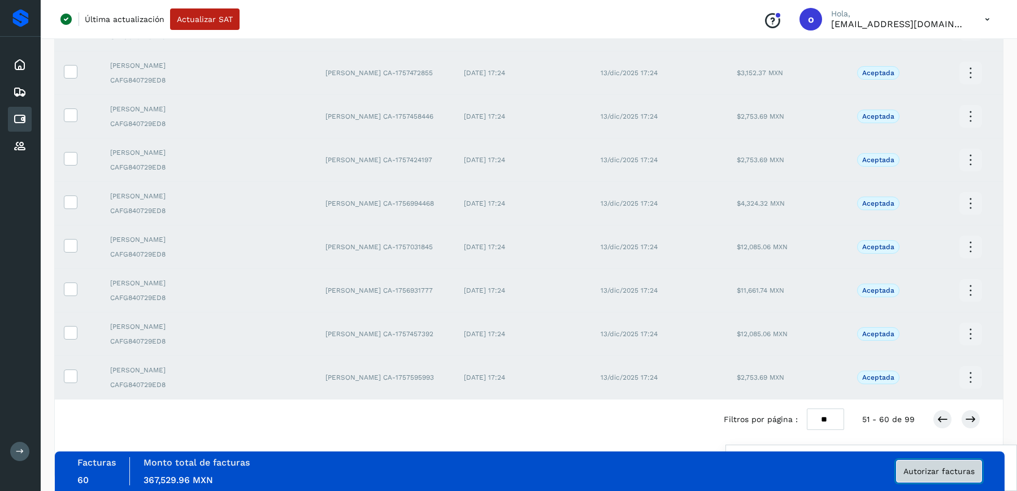
click at [929, 471] on span "Autorizar facturas" at bounding box center [939, 471] width 71 height 8
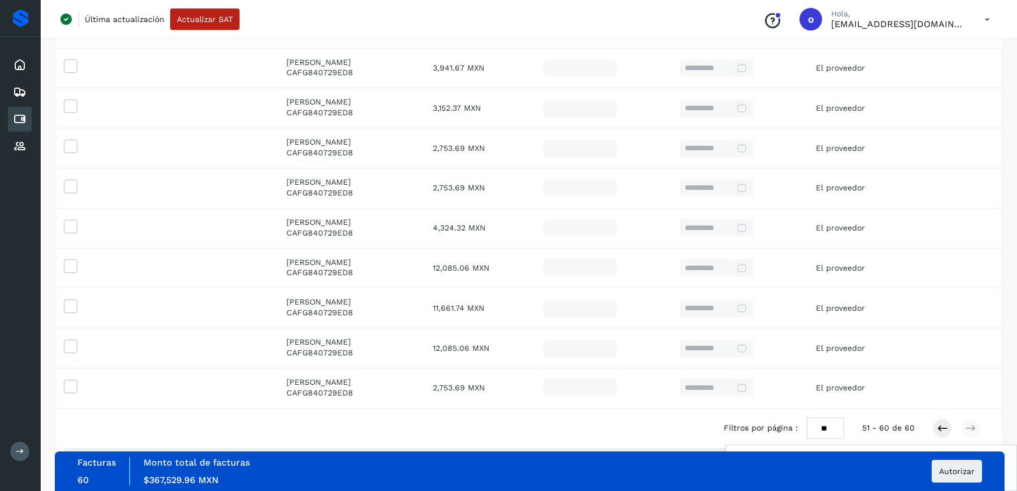
scroll to position [267, 0]
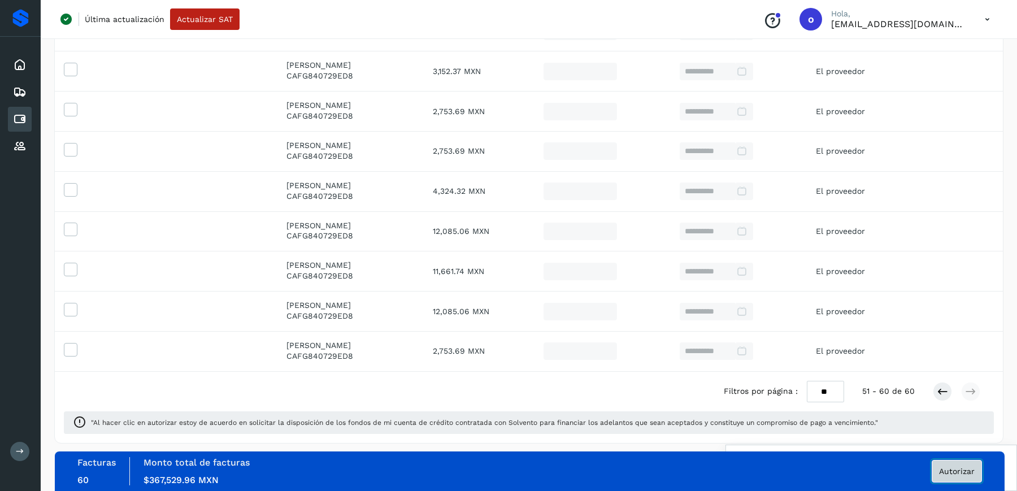
click at [950, 471] on span "Autorizar" at bounding box center [957, 471] width 36 height 8
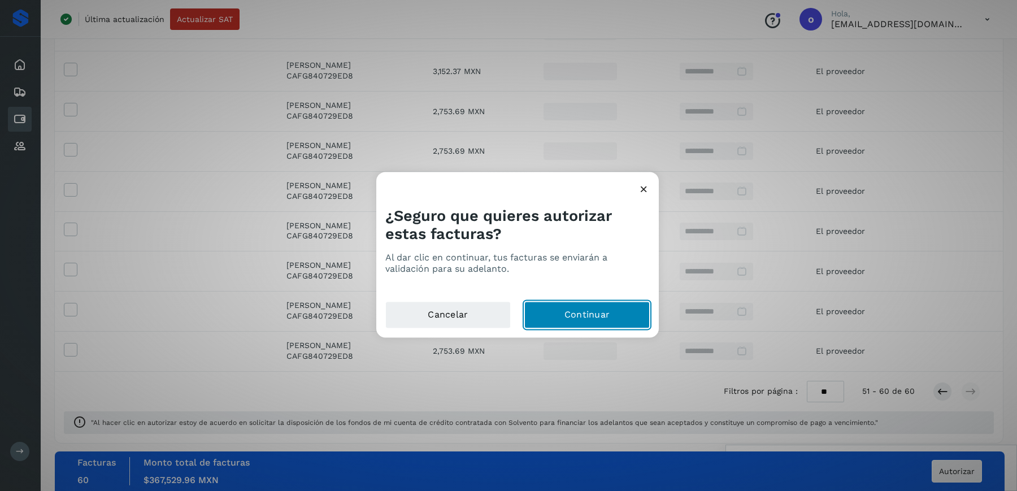
click at [595, 315] on button "Continuar" at bounding box center [587, 314] width 125 height 27
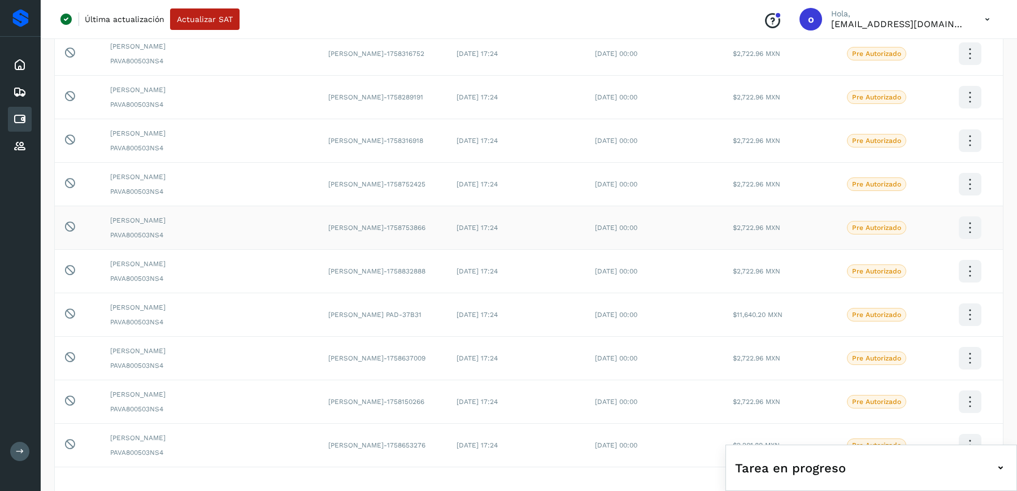
scroll to position [193, 0]
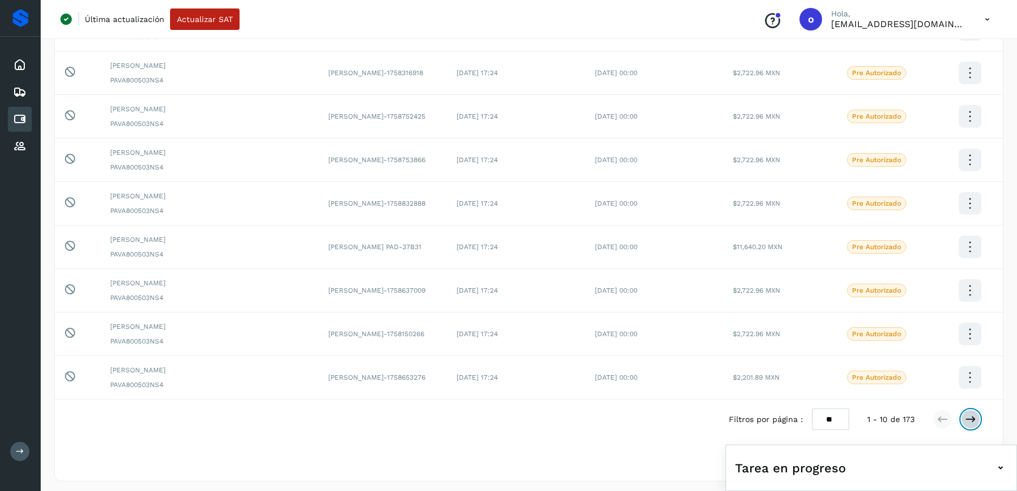
click at [970, 414] on icon at bounding box center [970, 419] width 11 height 11
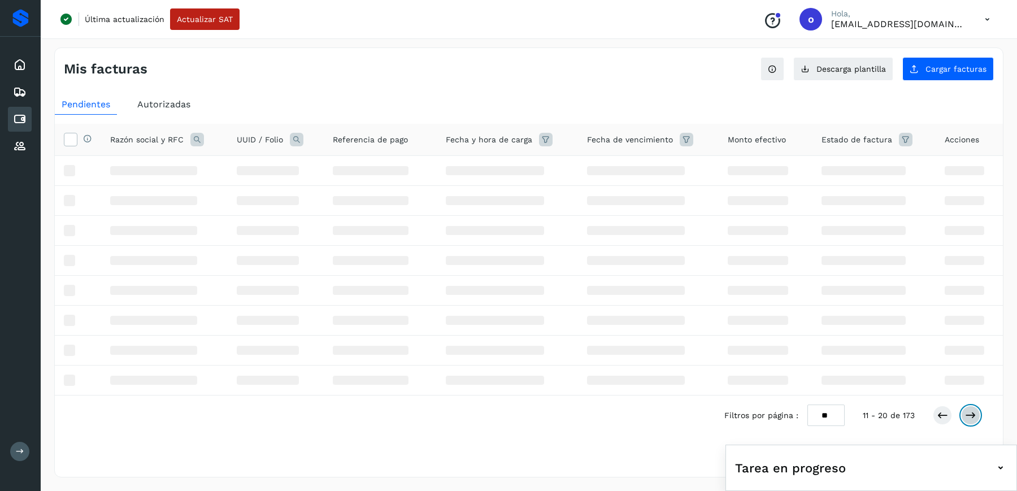
scroll to position [0, 0]
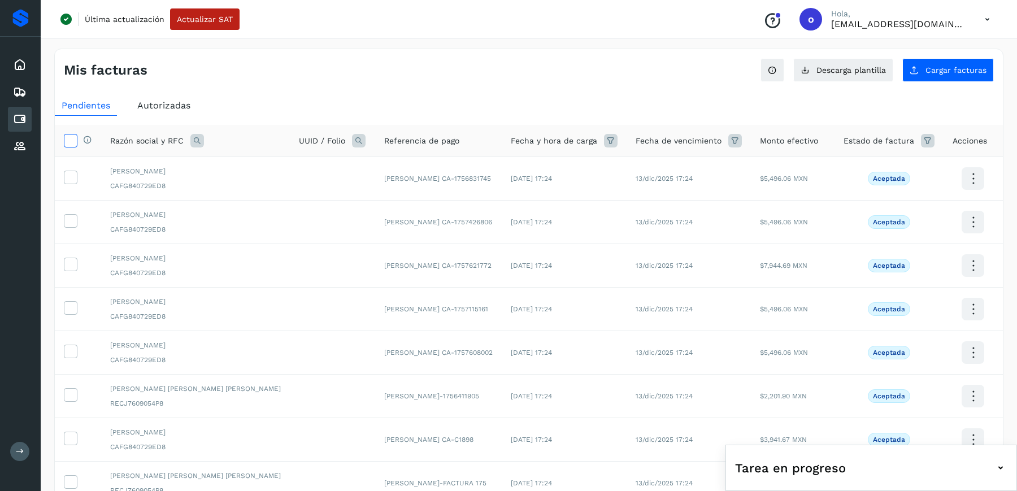
click at [73, 144] on icon at bounding box center [70, 140] width 12 height 12
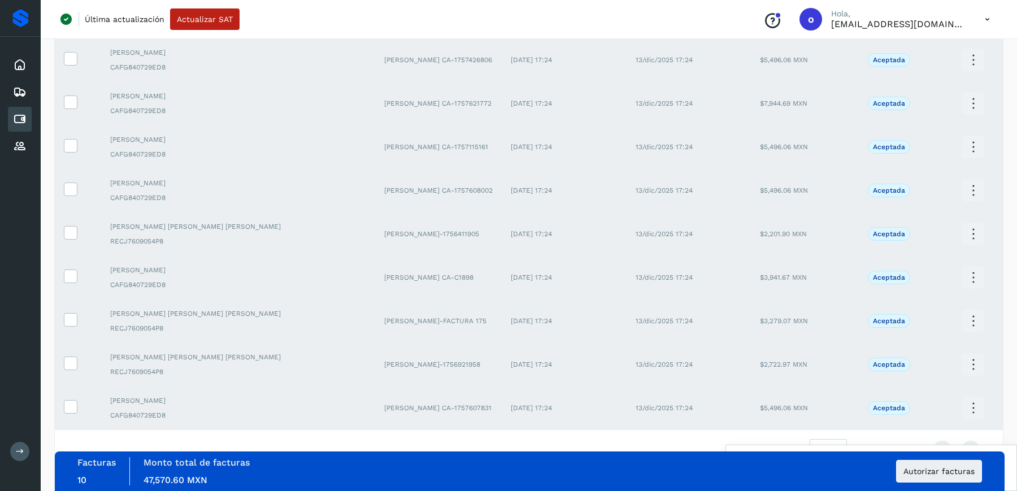
scroll to position [193, 0]
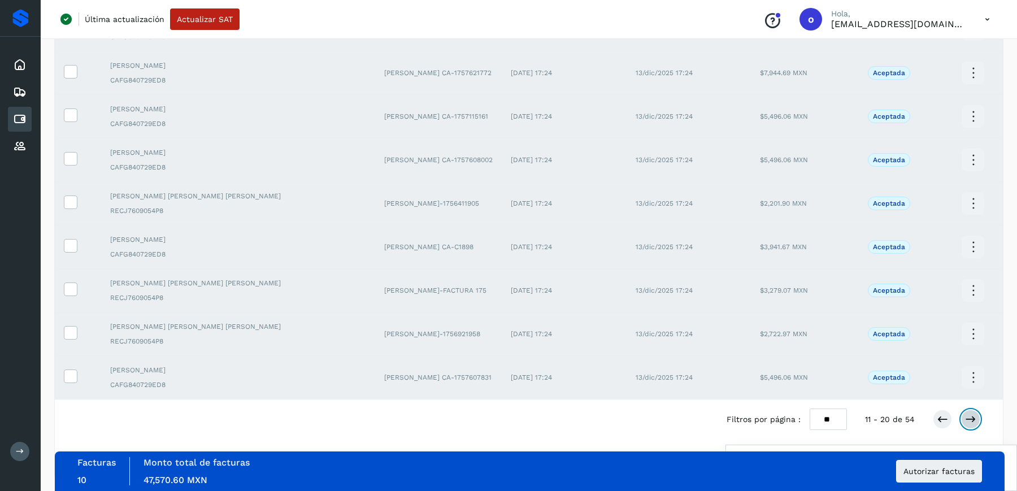
click at [965, 414] on icon at bounding box center [970, 419] width 11 height 11
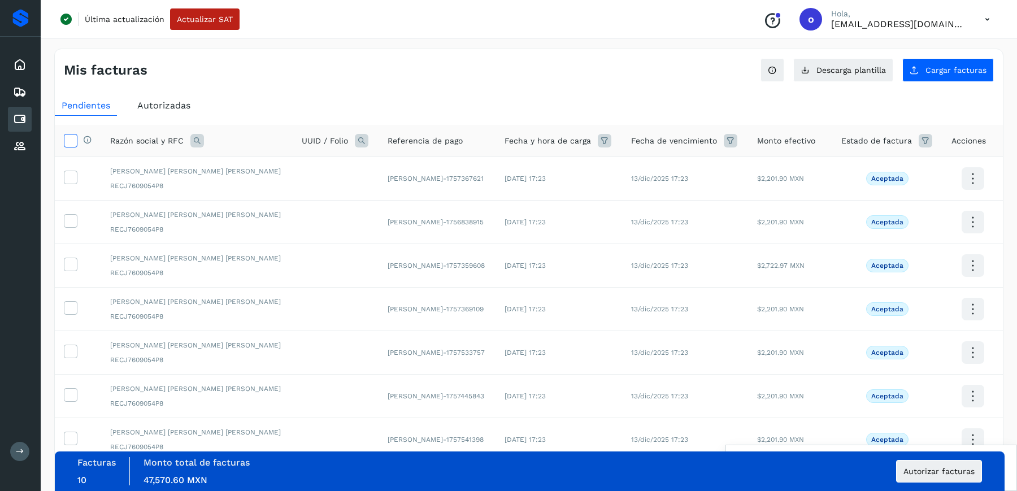
click at [66, 138] on icon at bounding box center [70, 140] width 12 height 12
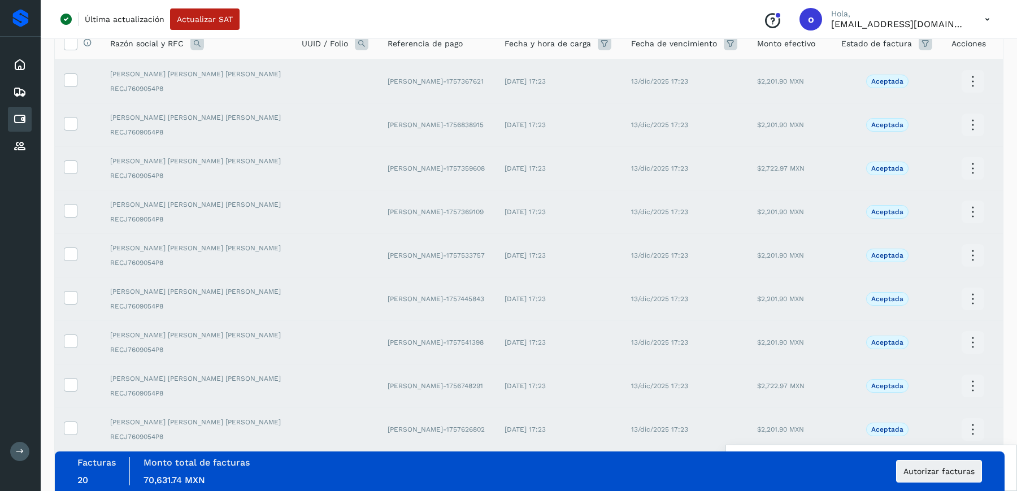
scroll to position [193, 0]
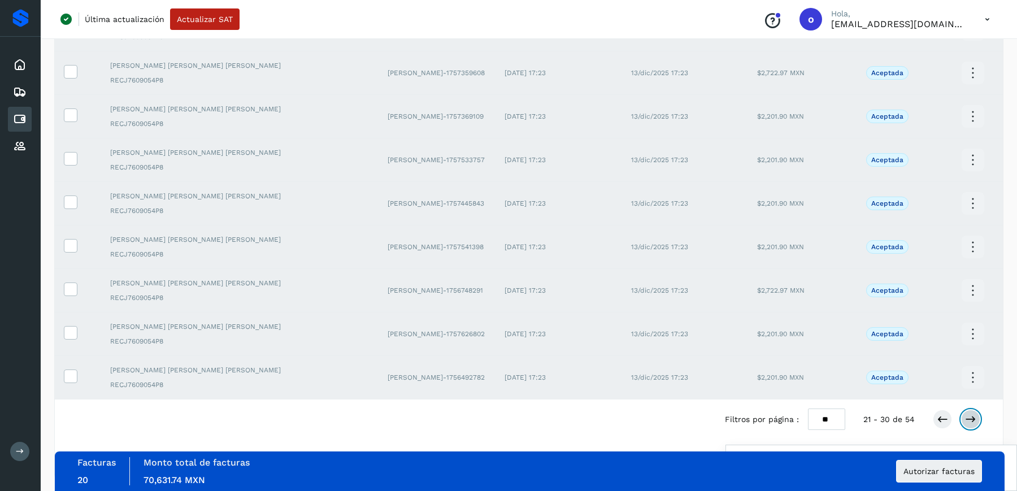
click at [973, 418] on icon at bounding box center [970, 419] width 11 height 11
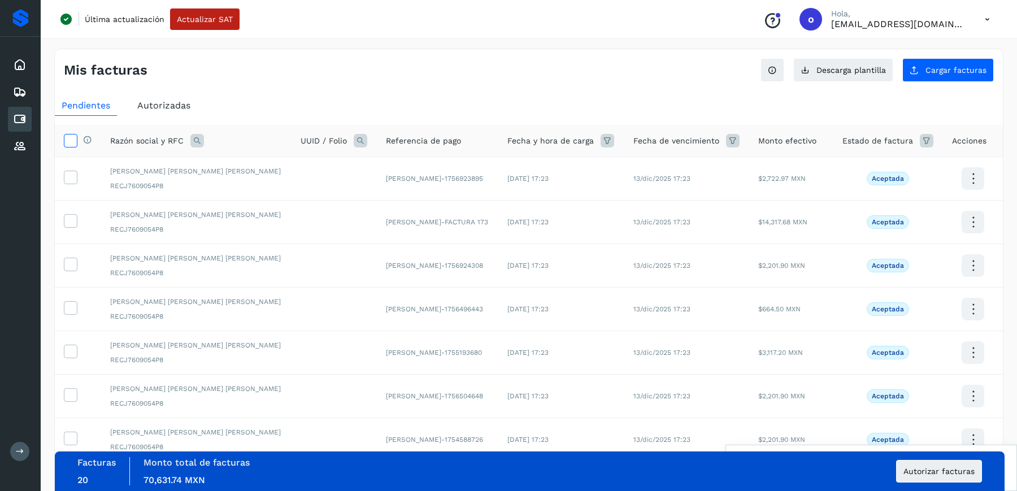
click at [70, 142] on icon at bounding box center [70, 140] width 12 height 12
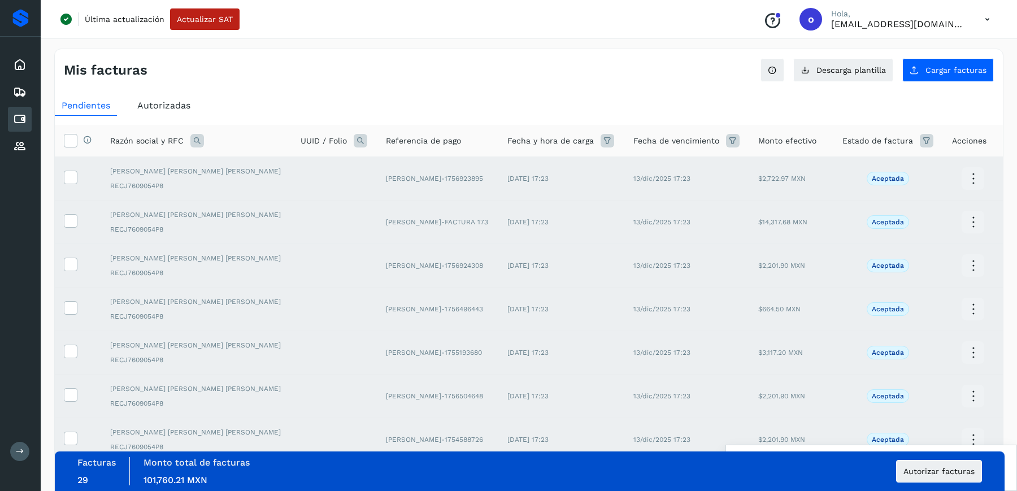
scroll to position [193, 0]
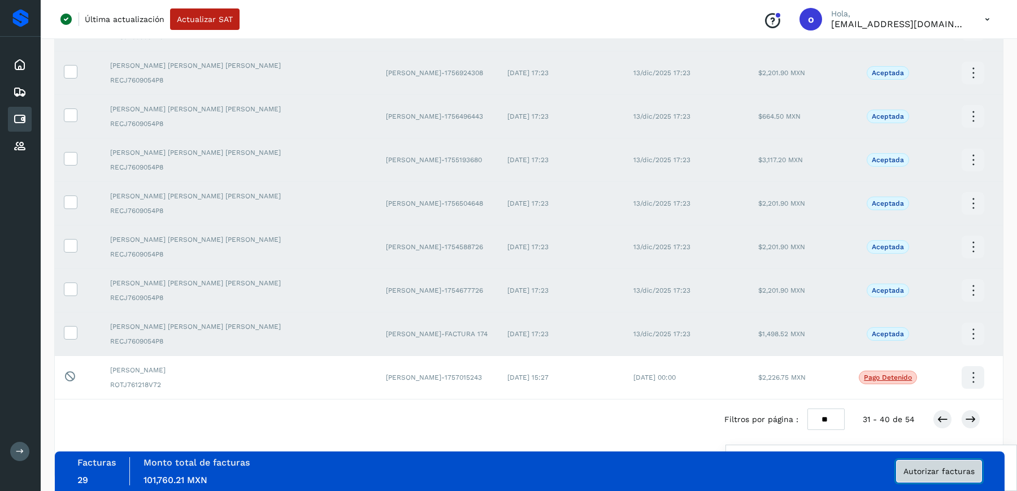
click at [940, 475] on span "Autorizar facturas" at bounding box center [939, 471] width 71 height 8
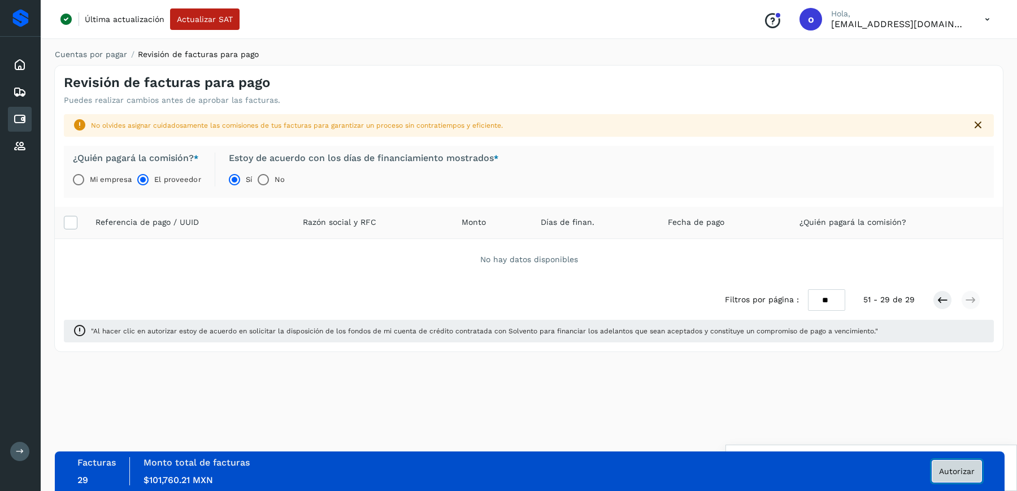
click at [958, 468] on span "Autorizar" at bounding box center [957, 471] width 36 height 8
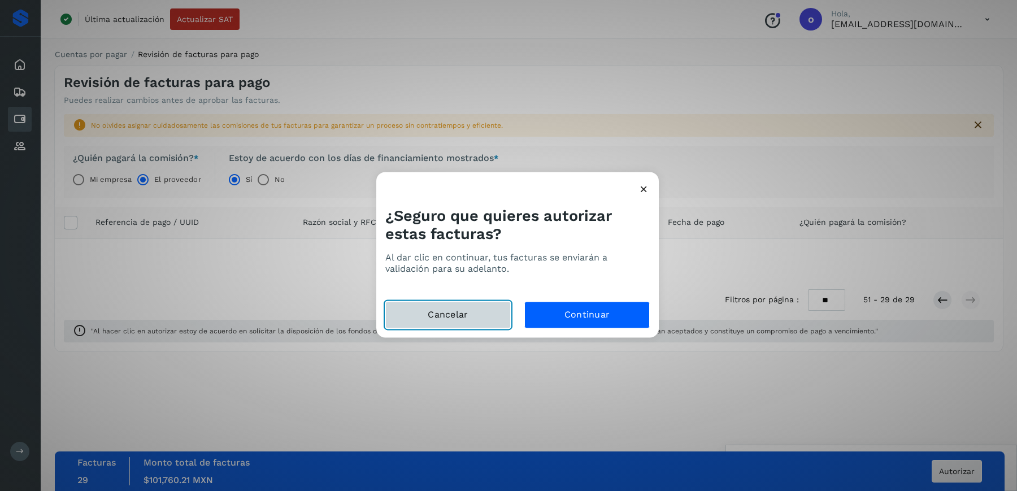
click at [457, 322] on button "Cancelar" at bounding box center [447, 314] width 125 height 27
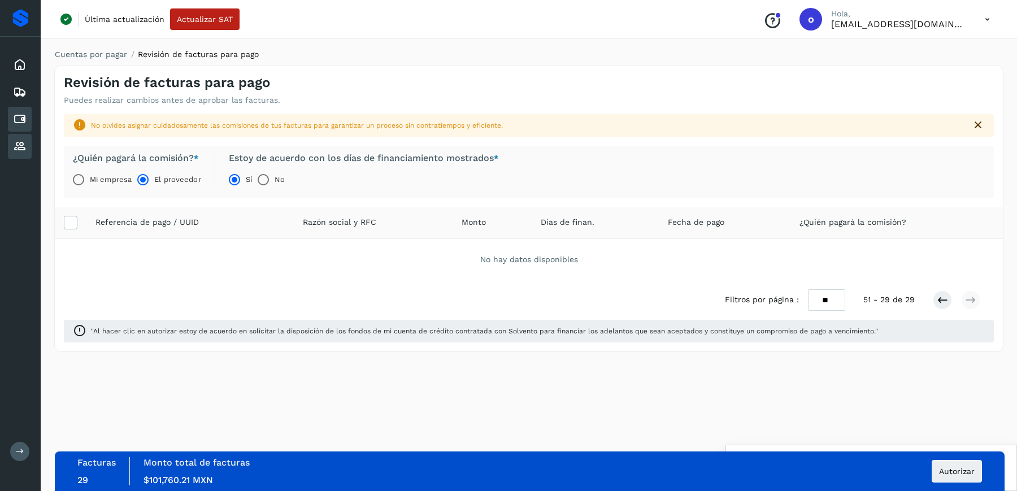
click at [18, 136] on div "Proveedores" at bounding box center [20, 146] width 24 height 25
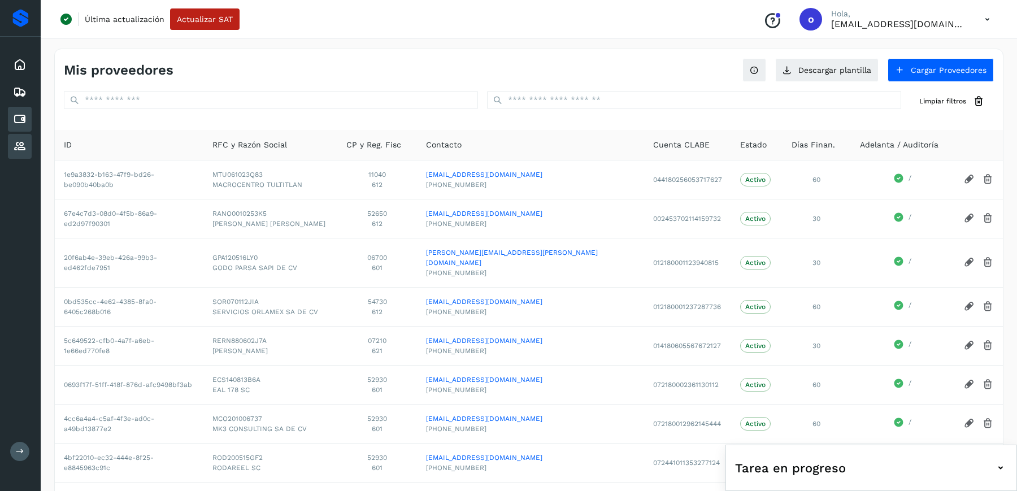
click at [21, 117] on icon at bounding box center [20, 119] width 14 height 14
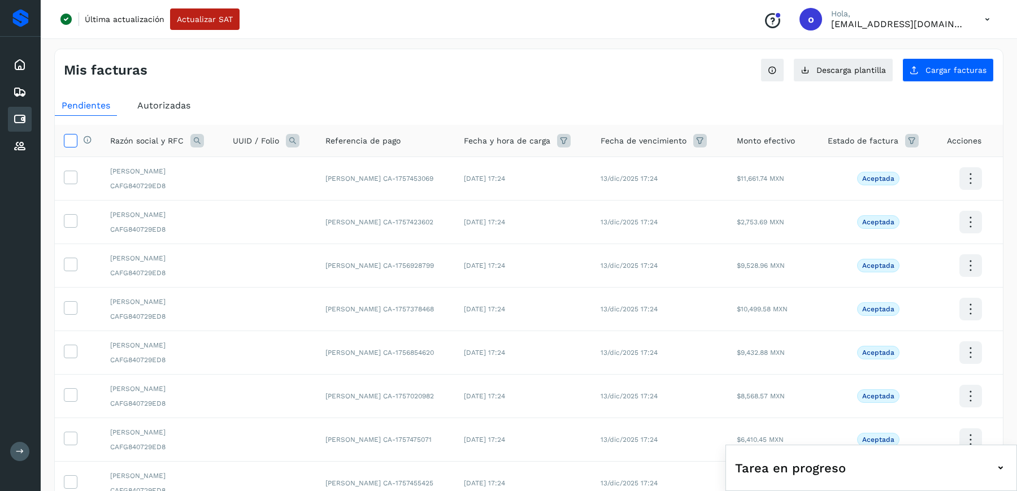
click at [76, 145] on label at bounding box center [71, 141] width 14 height 14
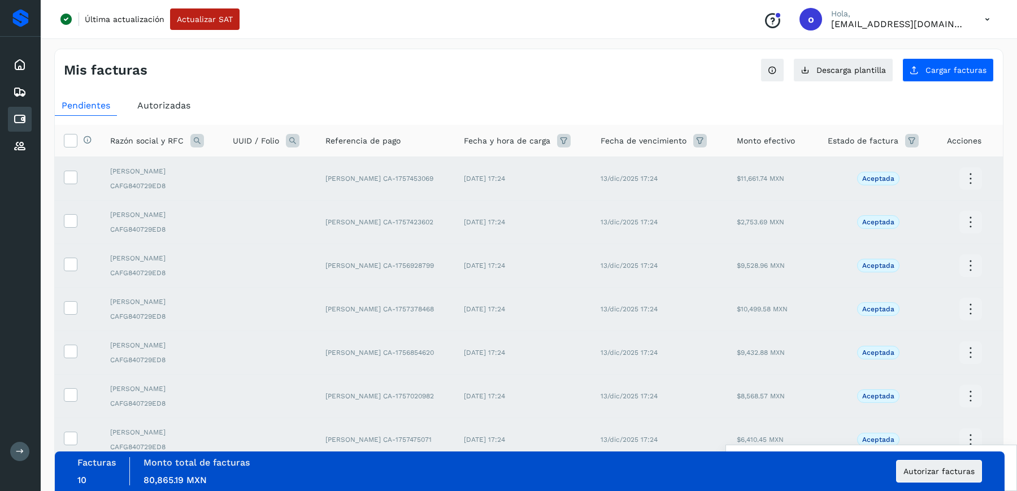
scroll to position [193, 0]
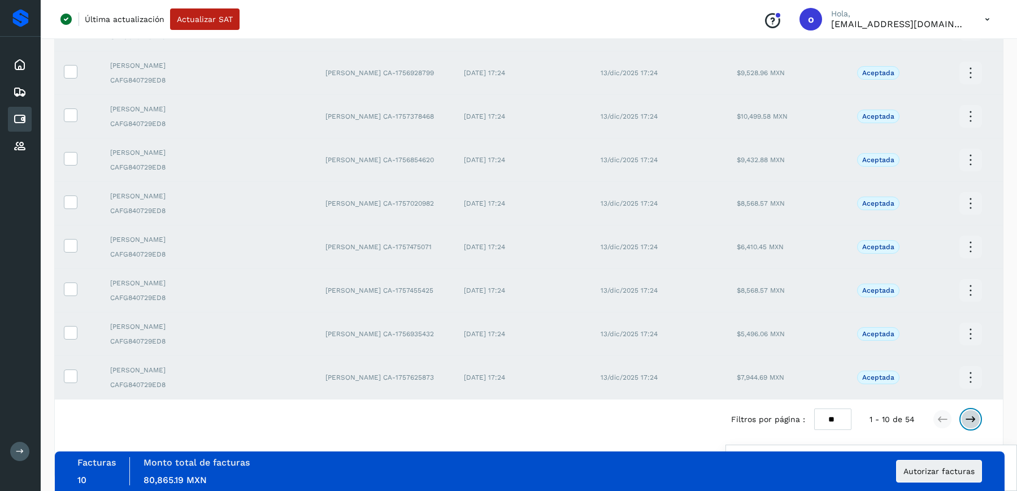
click at [974, 415] on icon at bounding box center [970, 419] width 11 height 11
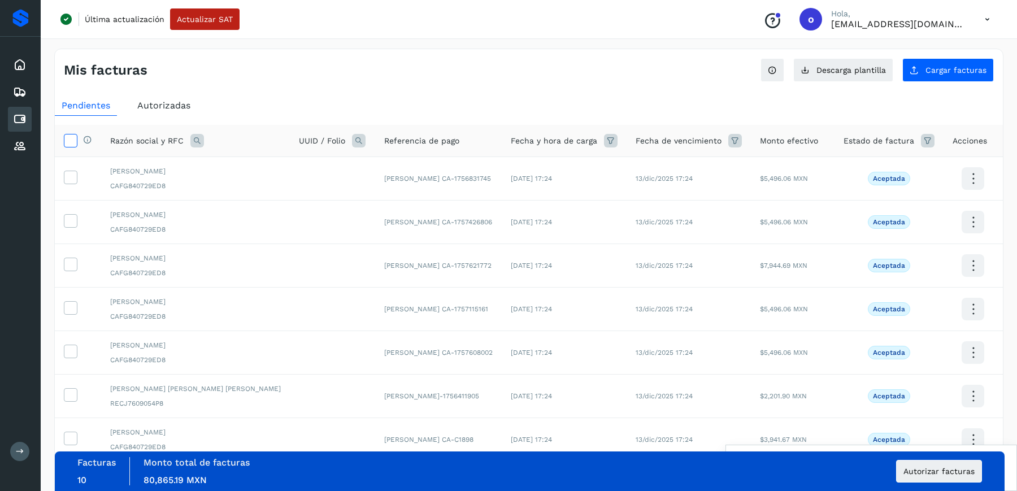
click at [70, 146] on span at bounding box center [70, 142] width 12 height 9
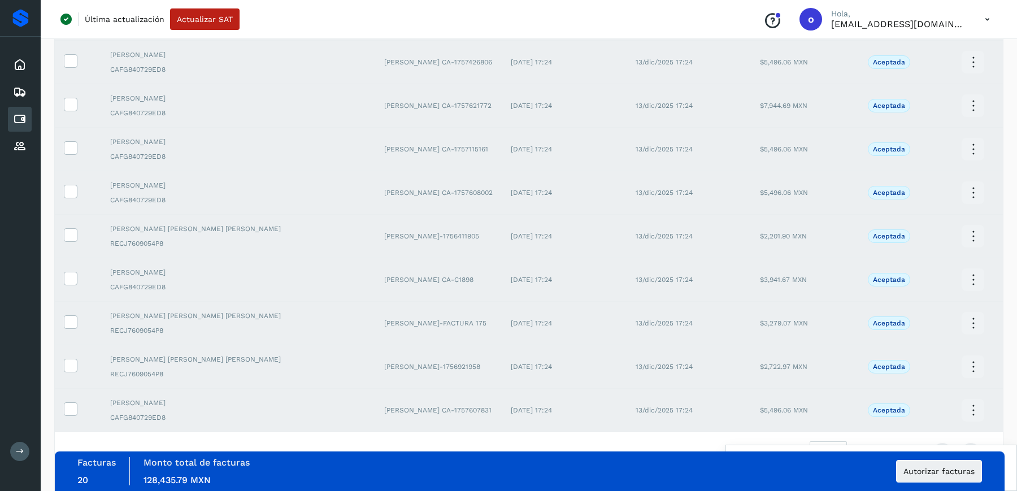
scroll to position [193, 0]
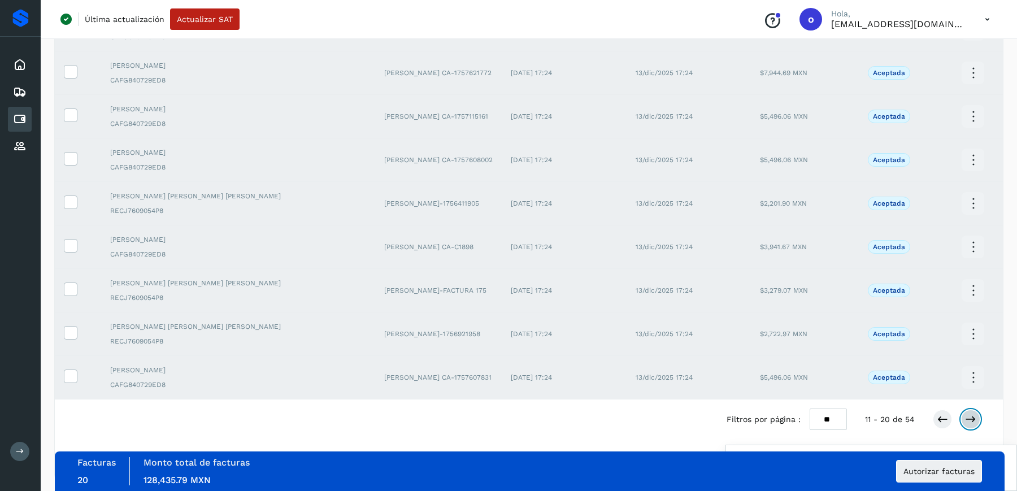
click at [970, 415] on icon at bounding box center [970, 419] width 11 height 11
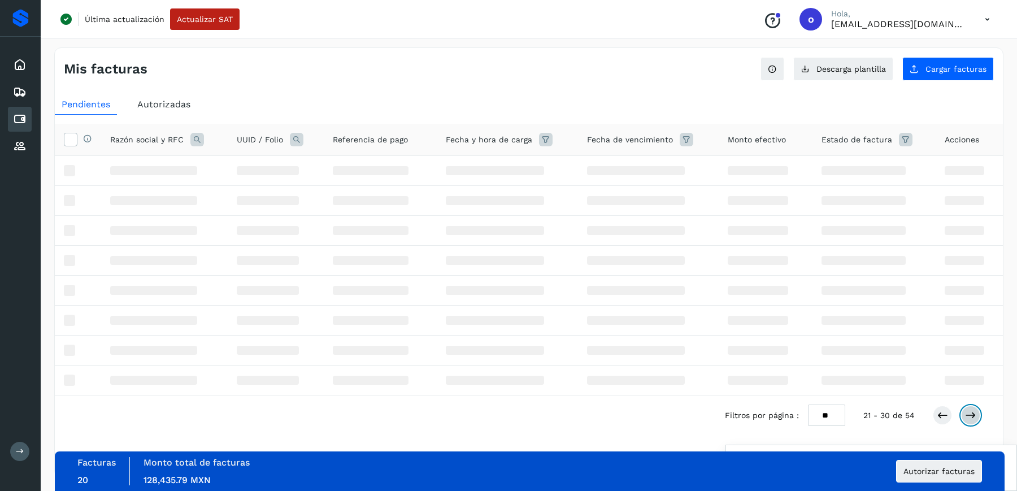
scroll to position [0, 0]
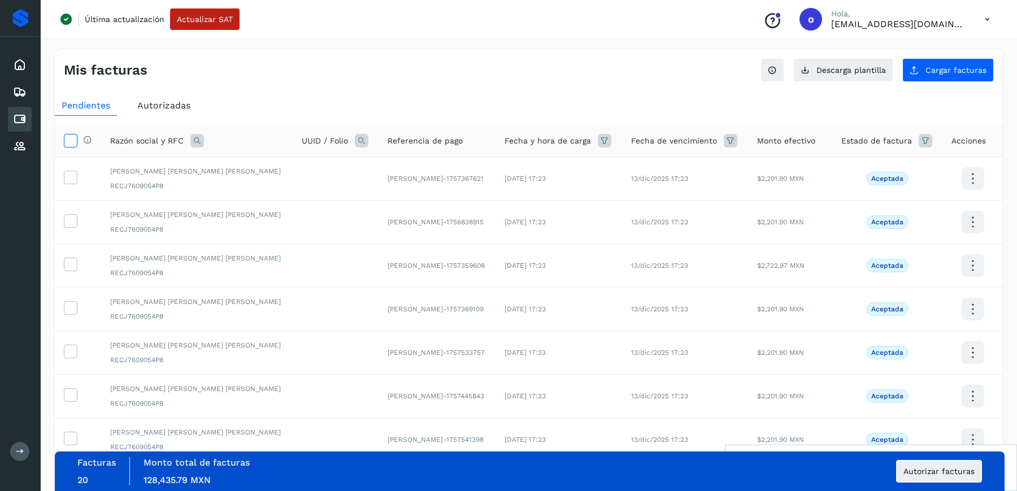
click at [73, 140] on icon at bounding box center [70, 140] width 12 height 12
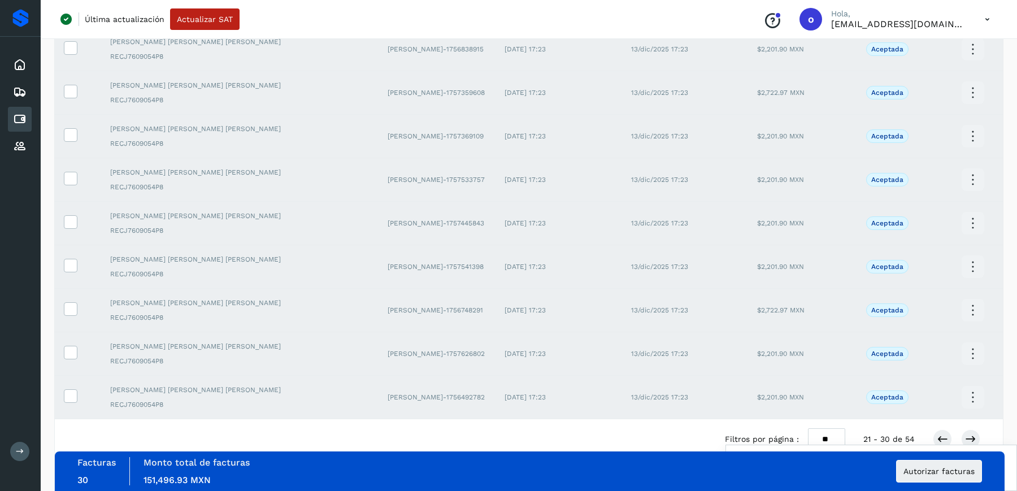
scroll to position [193, 0]
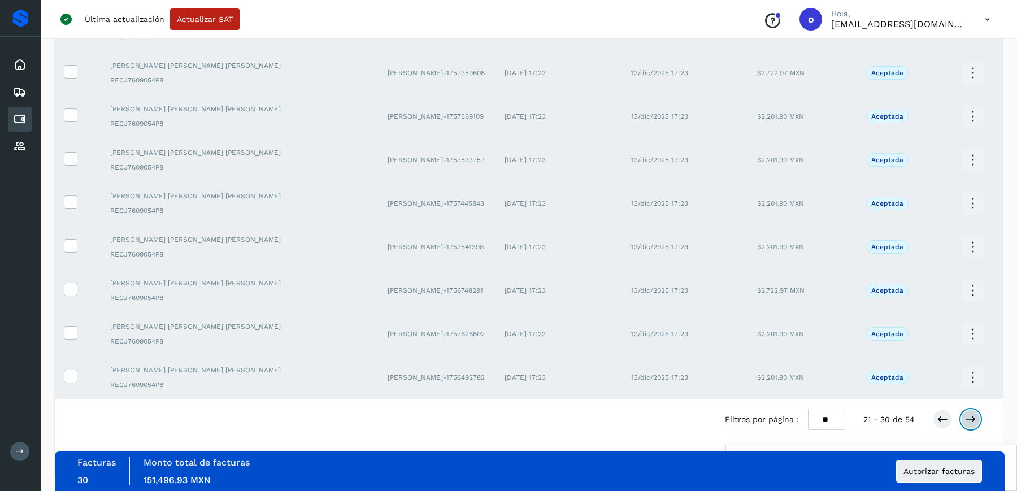
click at [972, 414] on icon at bounding box center [970, 419] width 11 height 11
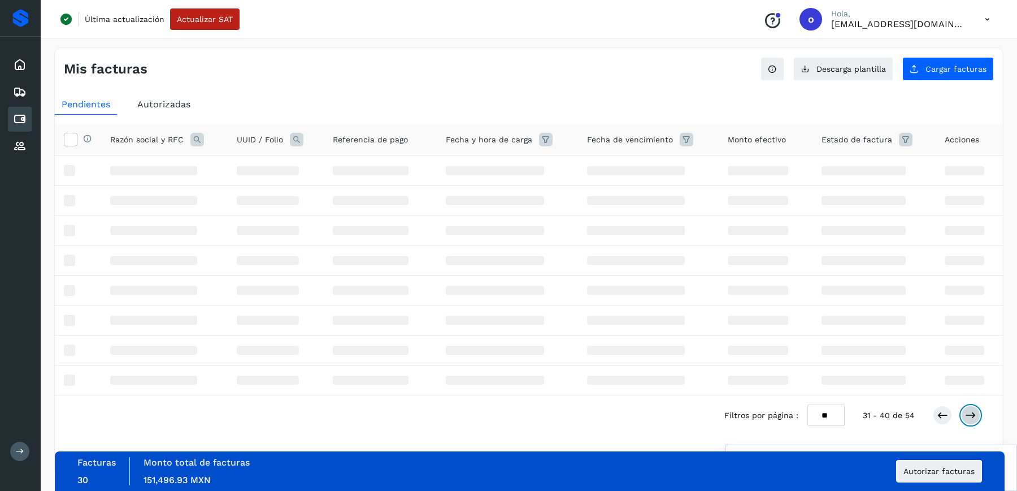
scroll to position [0, 0]
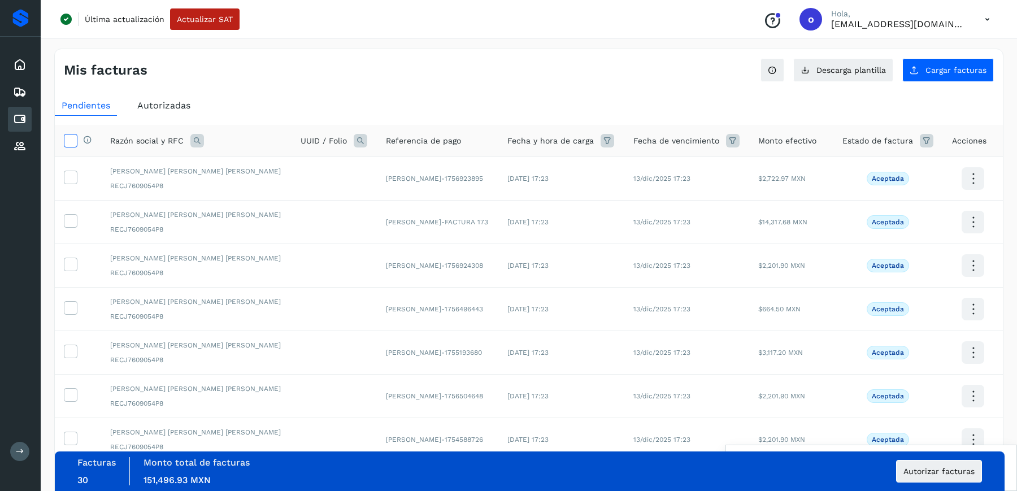
click at [74, 140] on icon at bounding box center [70, 140] width 12 height 12
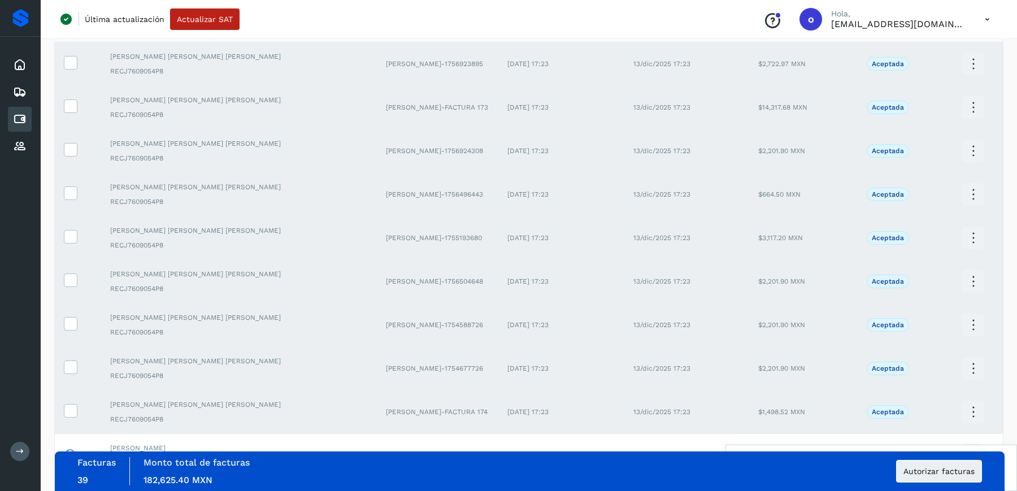
scroll to position [193, 0]
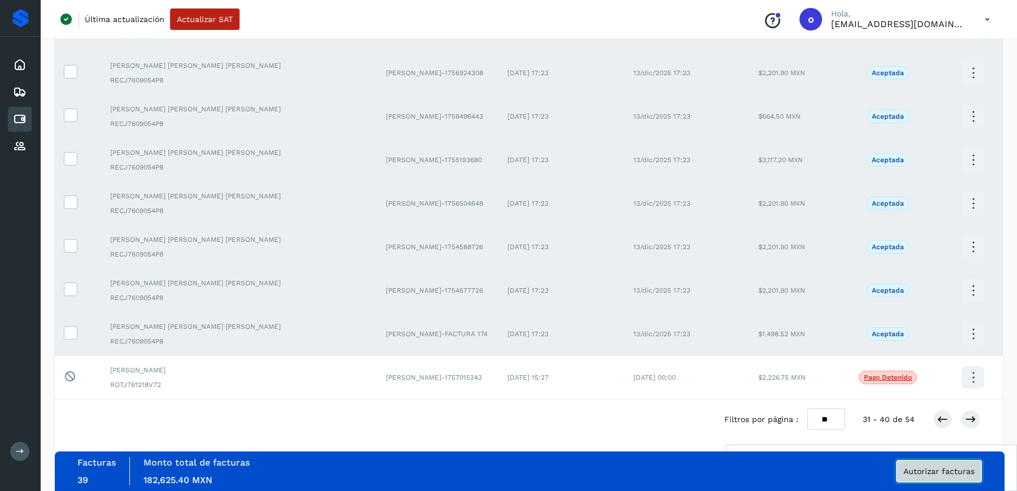
click at [937, 473] on span "Autorizar facturas" at bounding box center [939, 471] width 71 height 8
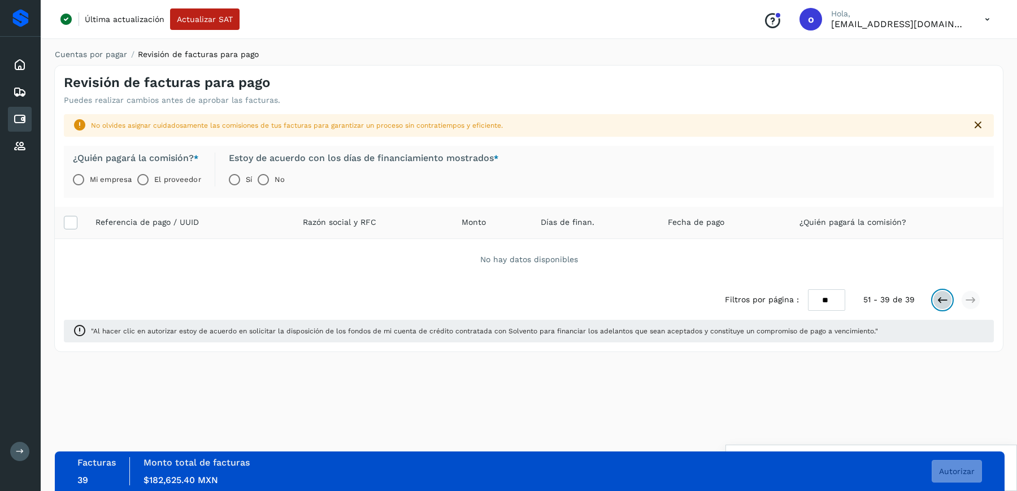
click at [944, 301] on icon at bounding box center [942, 299] width 11 height 11
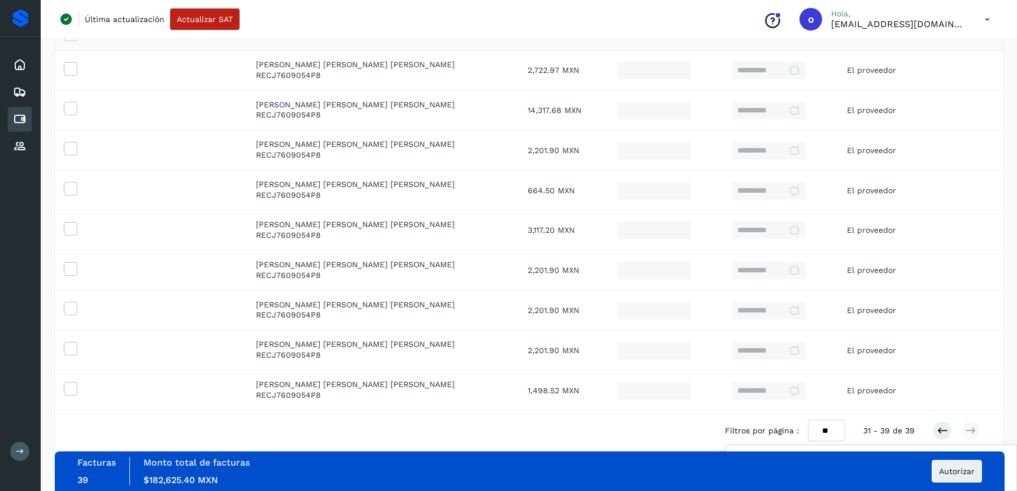
scroll to position [228, 0]
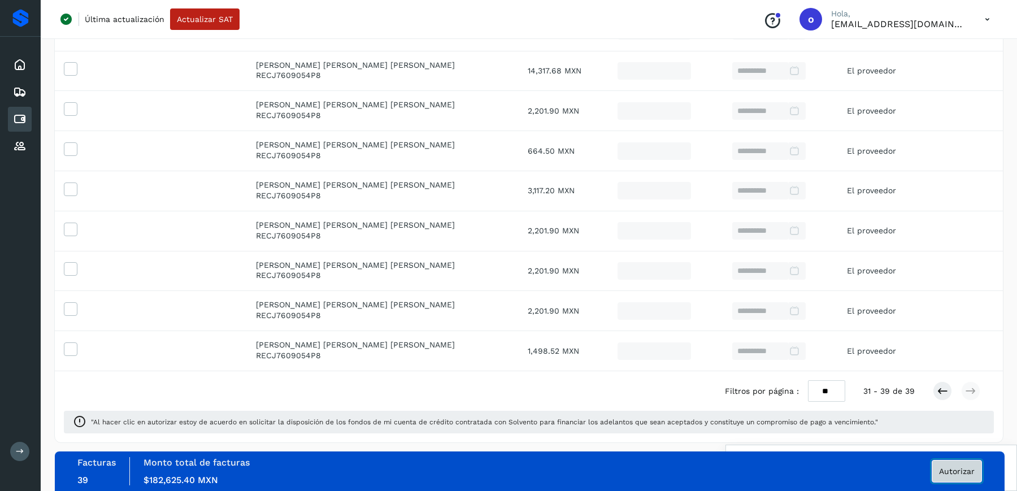
click at [942, 470] on span "Autorizar" at bounding box center [957, 471] width 36 height 8
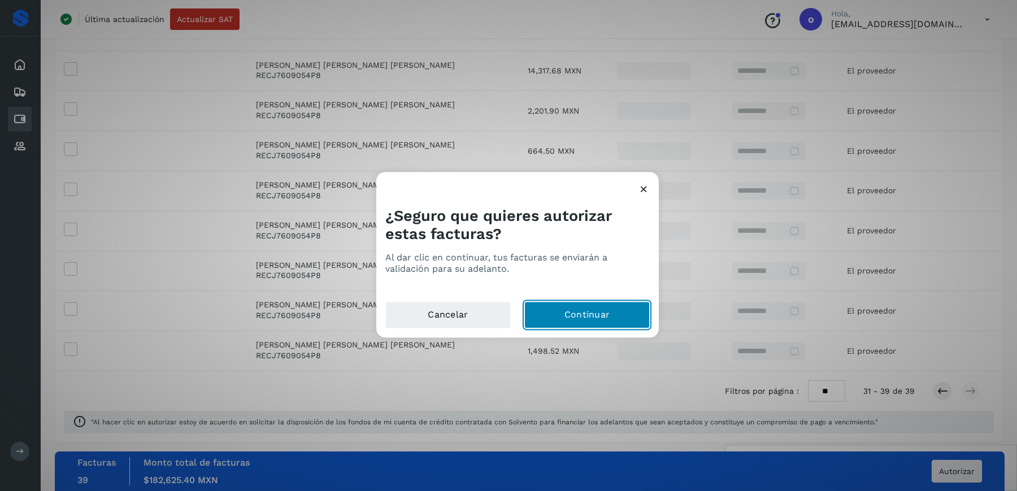
click at [640, 313] on button "Continuar" at bounding box center [587, 314] width 125 height 27
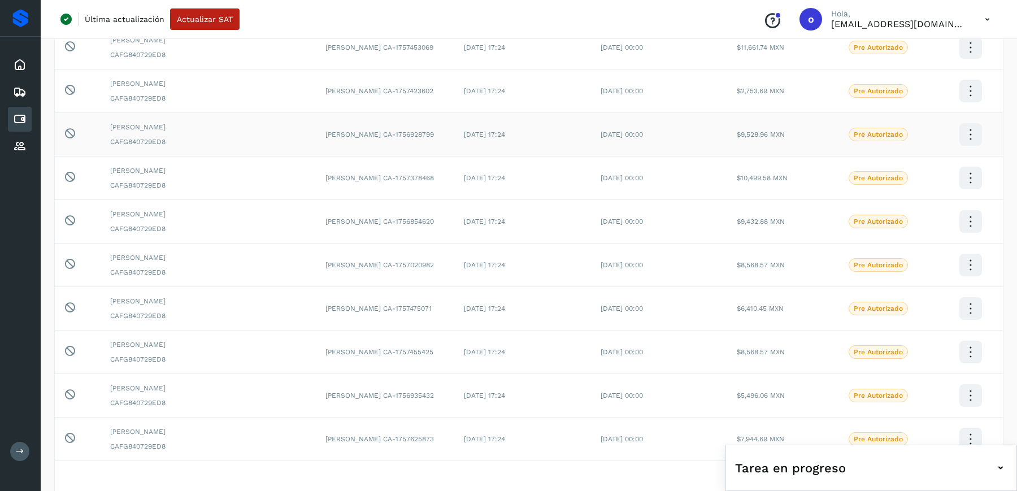
scroll to position [193, 0]
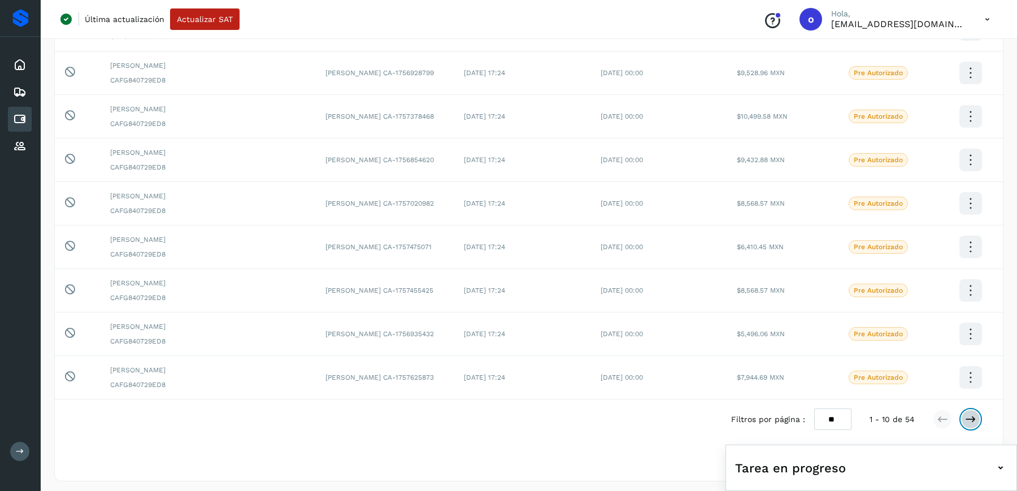
click at [974, 420] on icon at bounding box center [970, 419] width 11 height 11
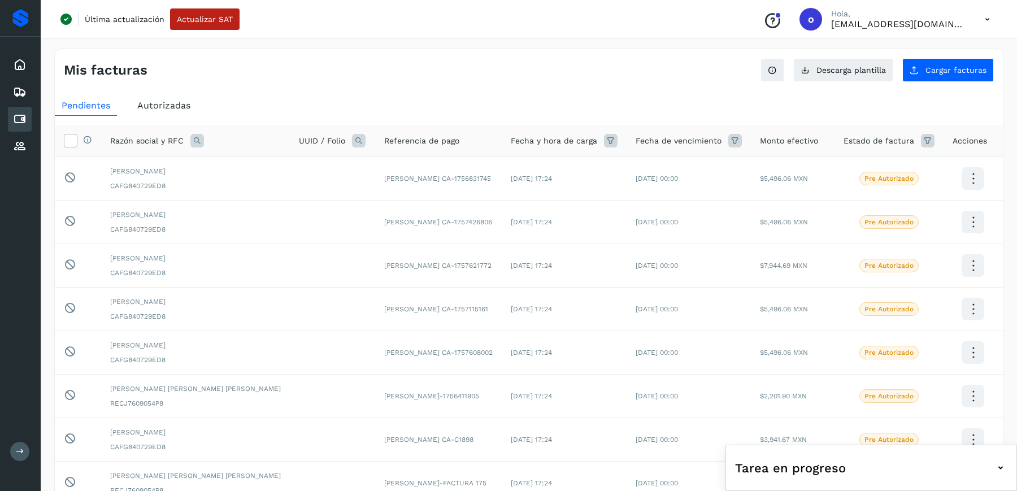
click at [974, 420] on td at bounding box center [973, 440] width 59 height 44
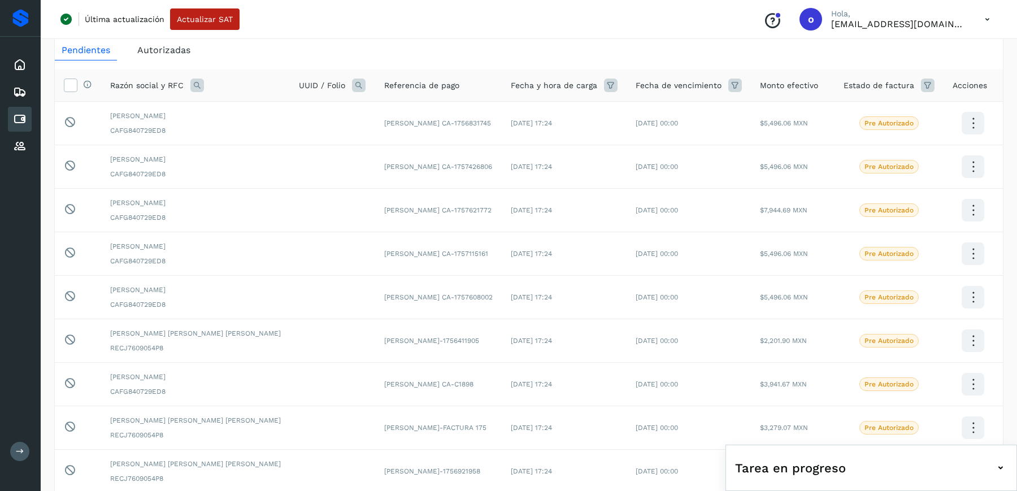
scroll to position [193, 0]
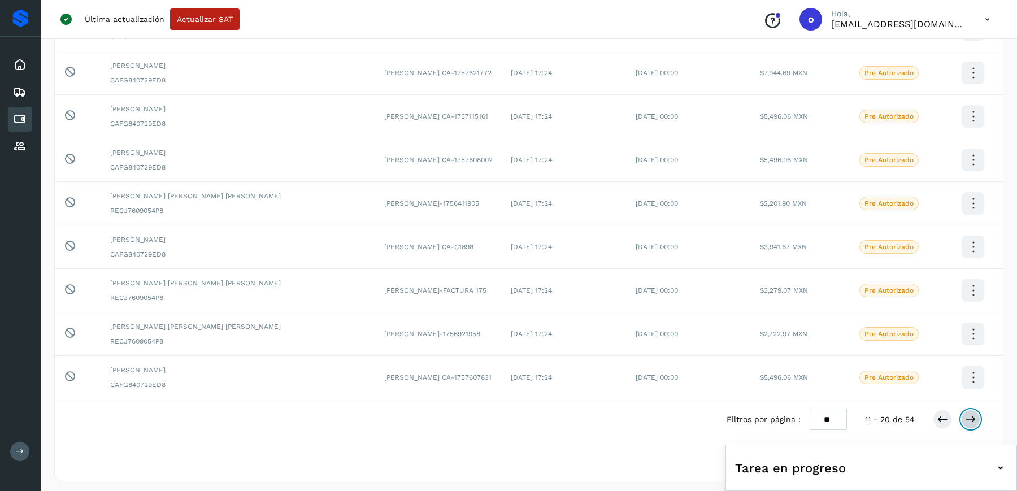
click at [974, 418] on icon at bounding box center [970, 419] width 11 height 11
click at [974, 414] on icon at bounding box center [970, 419] width 11 height 11
click at [975, 414] on icon at bounding box center [970, 419] width 11 height 11
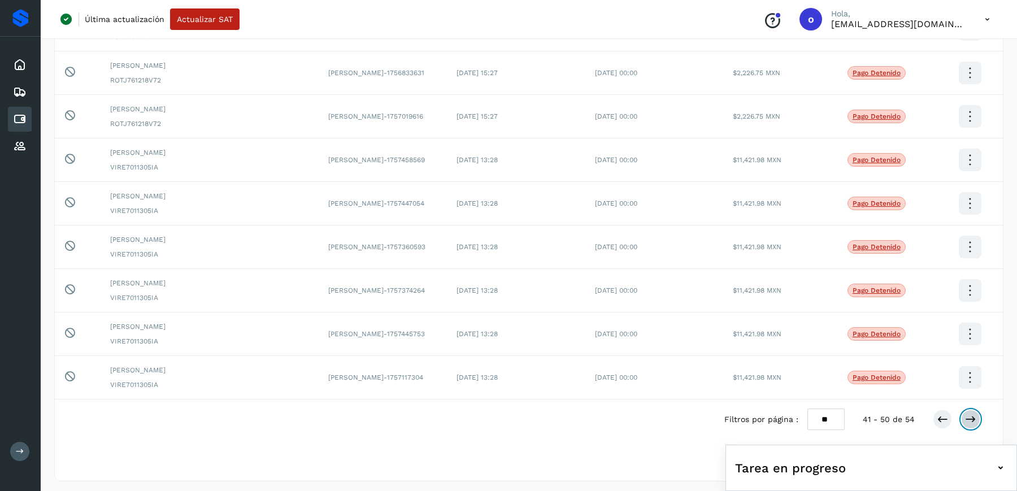
click at [972, 414] on icon at bounding box center [970, 419] width 11 height 11
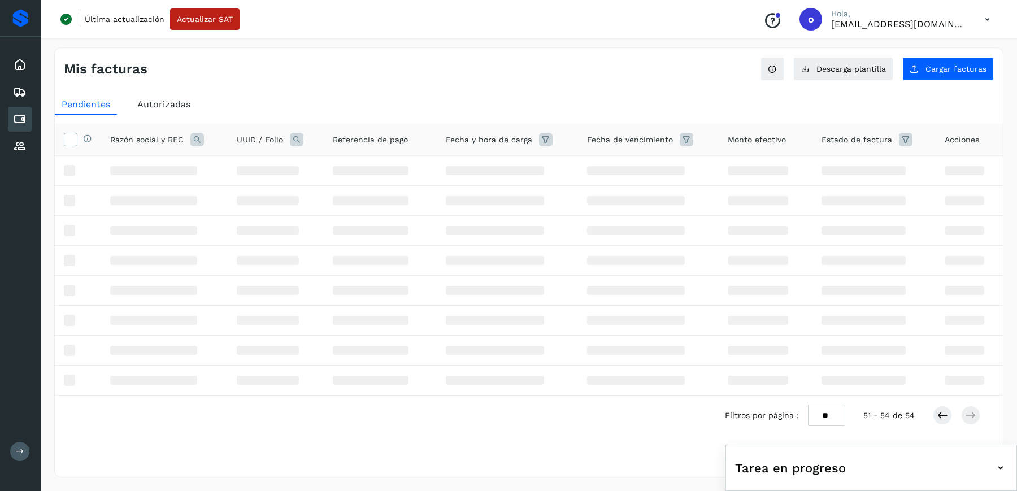
scroll to position [0, 0]
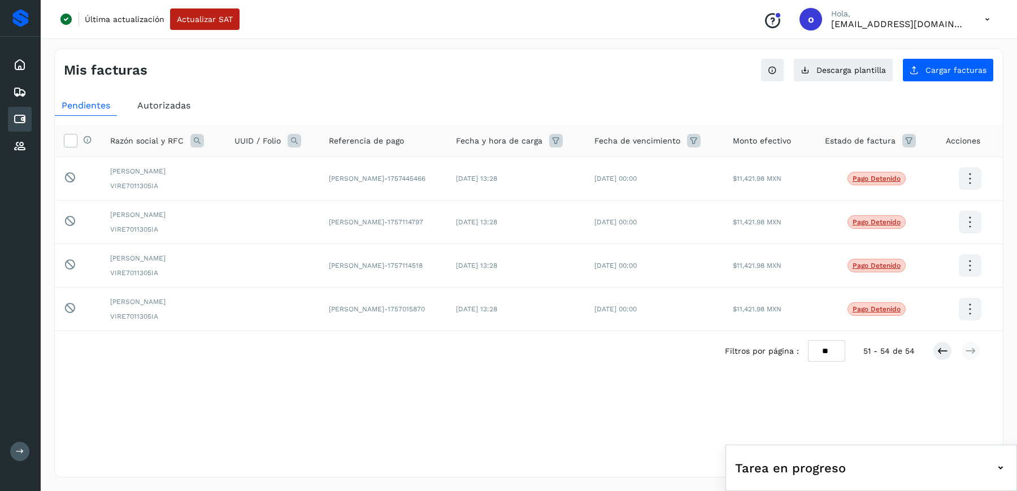
click at [171, 105] on span "Autorizadas" at bounding box center [163, 105] width 53 height 11
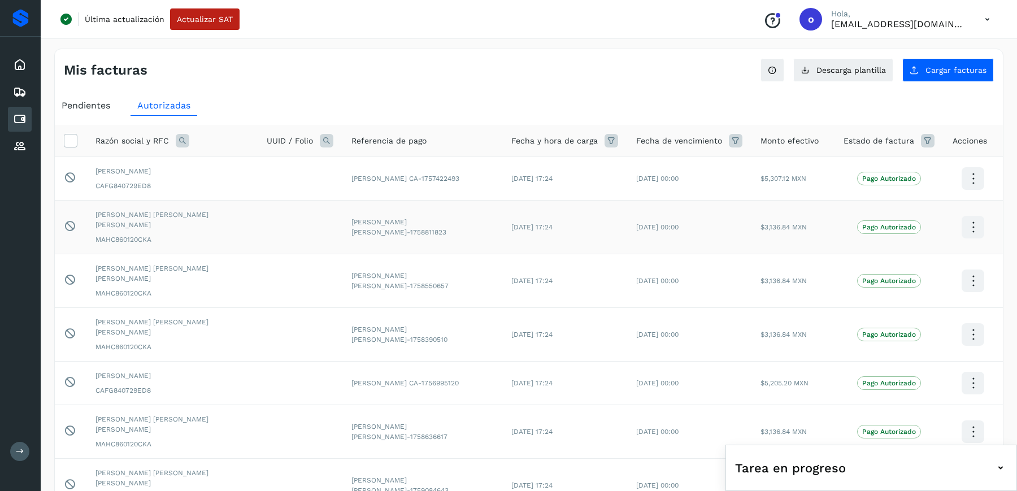
scroll to position [193, 0]
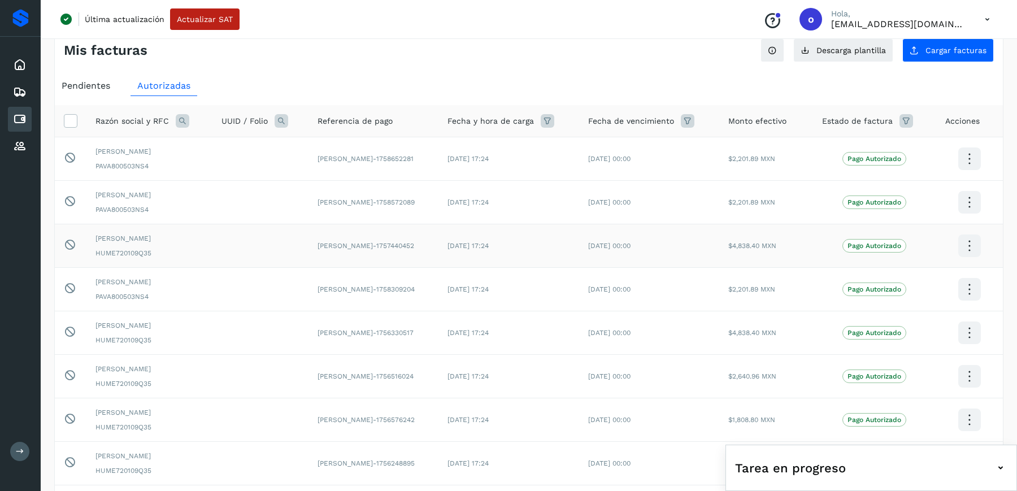
scroll to position [0, 0]
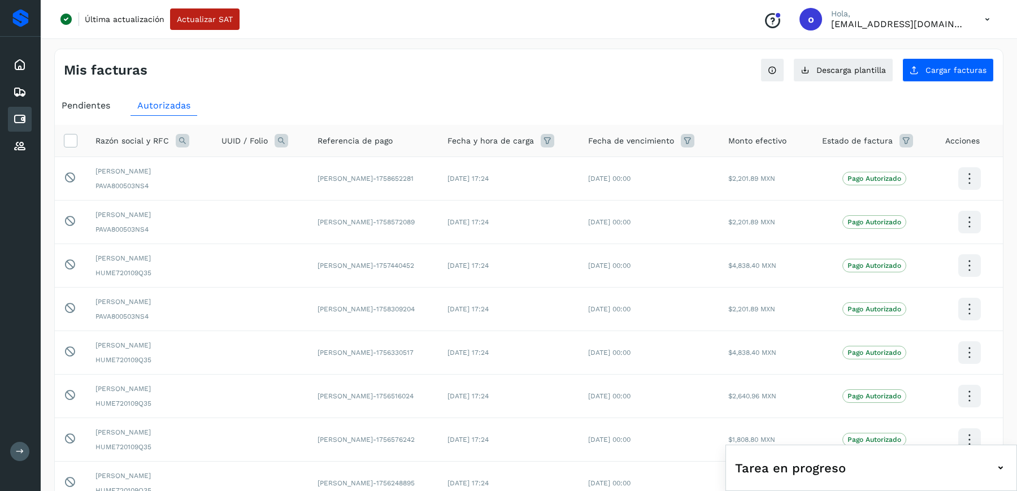
click at [95, 101] on span "Pendientes" at bounding box center [86, 105] width 49 height 11
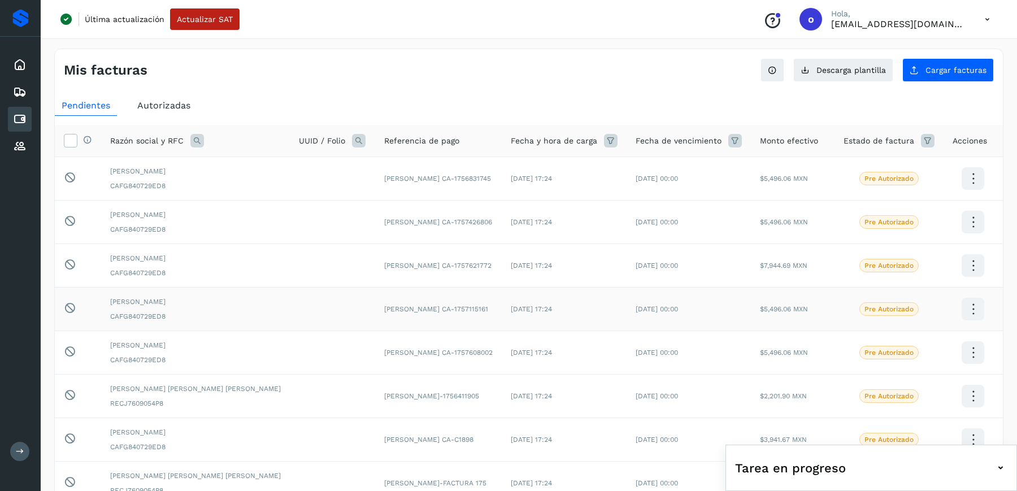
scroll to position [193, 0]
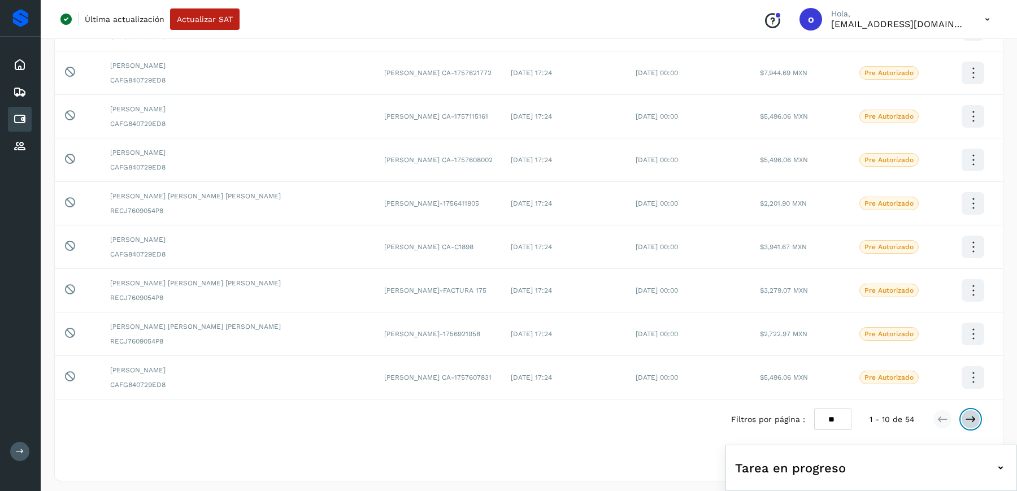
click at [970, 415] on icon at bounding box center [970, 419] width 11 height 11
click at [967, 415] on icon at bounding box center [970, 419] width 11 height 11
click at [968, 416] on icon at bounding box center [970, 419] width 11 height 11
click at [976, 421] on icon at bounding box center [970, 419] width 11 height 11
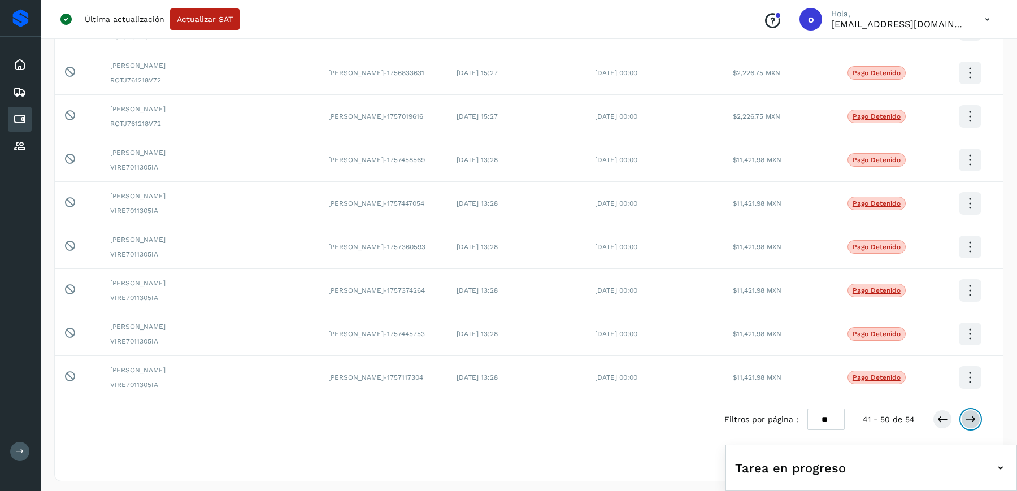
click at [976, 419] on icon at bounding box center [970, 419] width 11 height 11
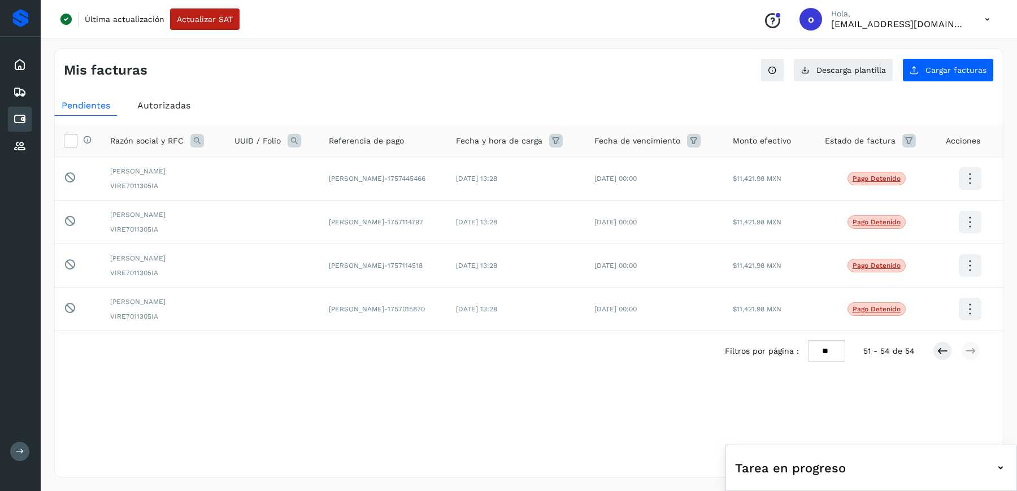
click at [106, 108] on span "Pendientes" at bounding box center [86, 105] width 49 height 11
click at [938, 352] on icon at bounding box center [942, 350] width 11 height 11
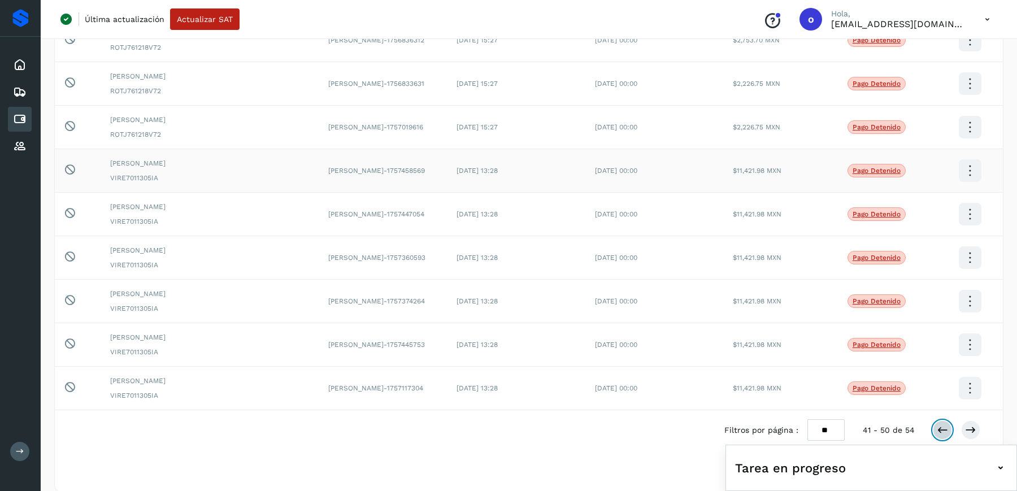
scroll to position [193, 0]
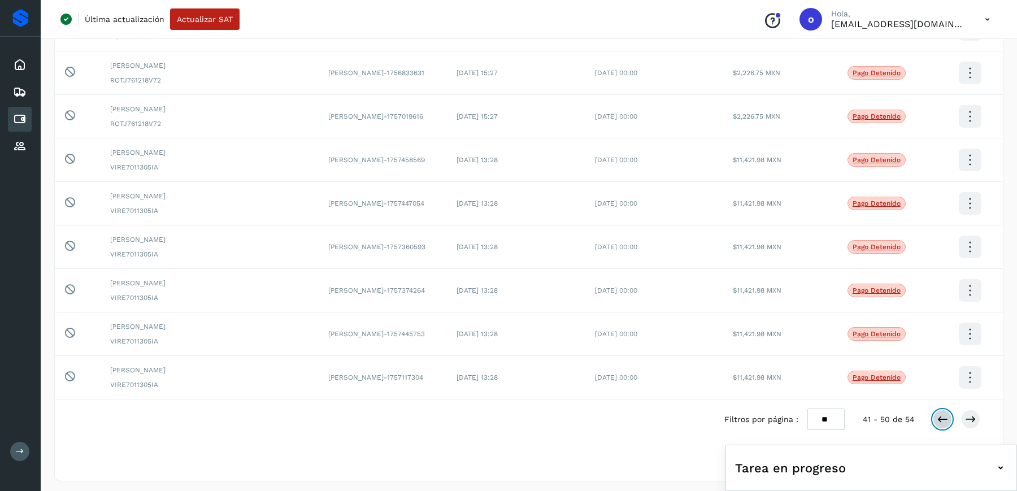
click at [940, 421] on button at bounding box center [942, 419] width 19 height 19
